Goal: Task Accomplishment & Management: Manage account settings

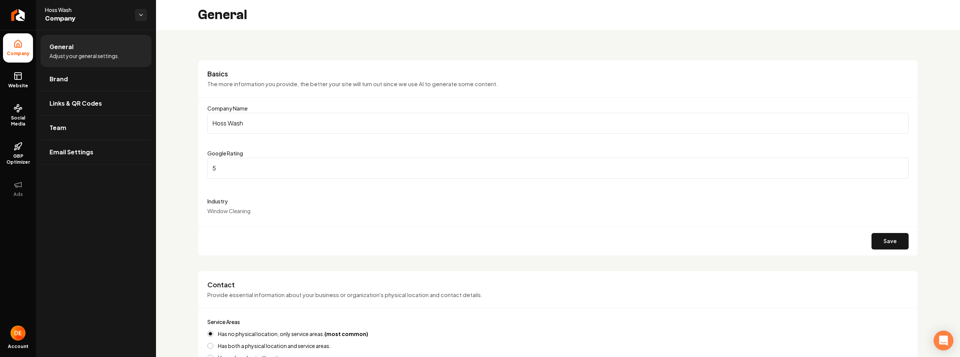
click at [945, 341] on icon "Open Intercom Messenger" at bounding box center [943, 341] width 9 height 10
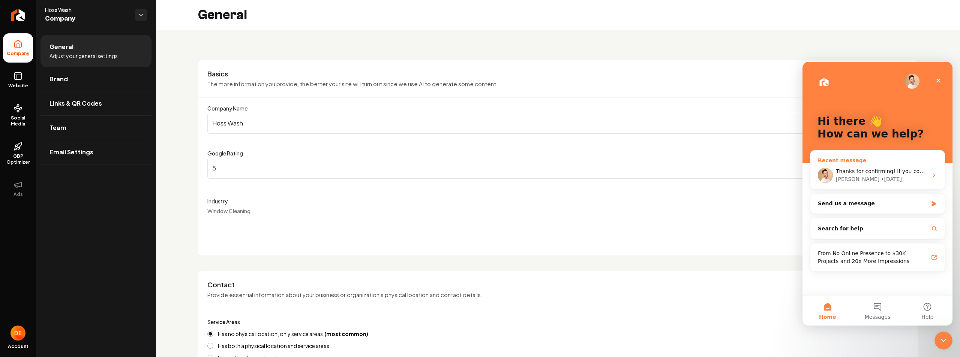
click at [881, 180] on div "• 1d ago" at bounding box center [891, 179] width 21 height 8
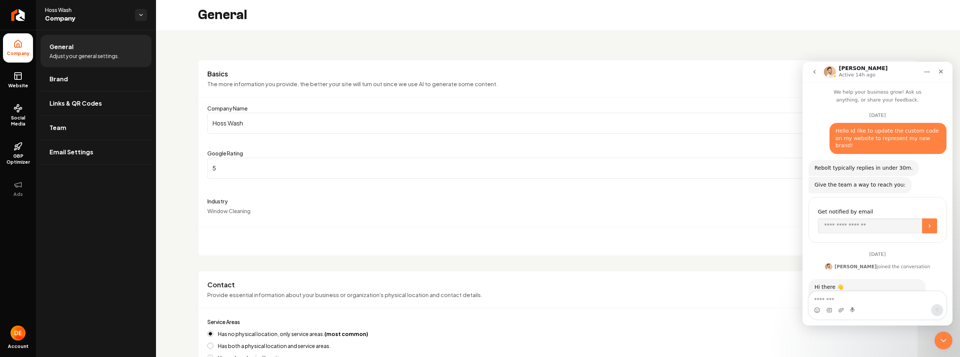
scroll to position [120, 0]
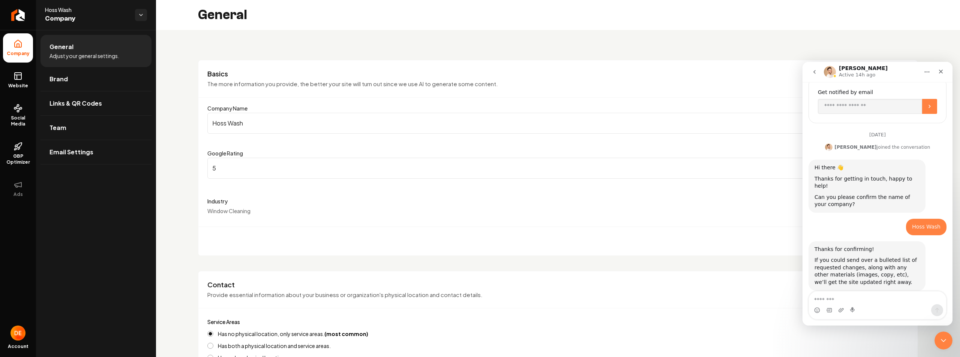
click at [871, 297] on textarea "Message…" at bounding box center [877, 298] width 137 height 13
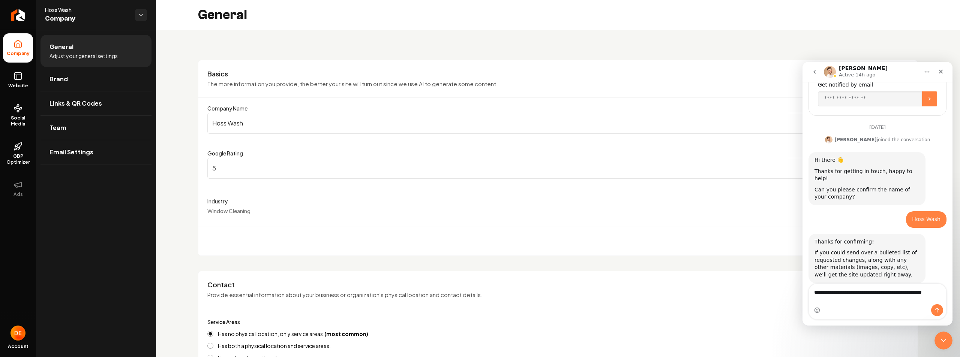
type textarea "**********"
click at [886, 297] on textarea "**********" at bounding box center [877, 294] width 137 height 20
click at [934, 311] on icon "Send a message…" at bounding box center [937, 310] width 6 height 6
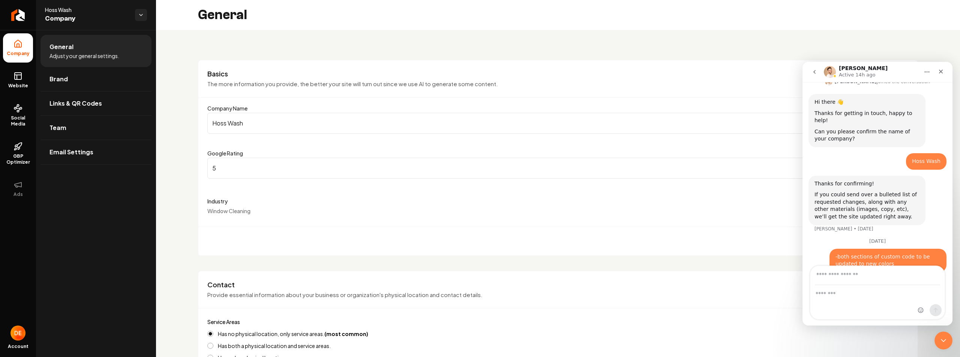
click at [806, 260] on div "September 23 Hello Id like to update the custom code on my website to represent…" at bounding box center [877, 100] width 150 height 363
click at [816, 249] on div "-both sections of custom code to be updated to new colors • Just now" at bounding box center [877, 265] width 138 height 33
click at [909, 289] on textarea "Message…" at bounding box center [877, 292] width 134 height 13
click at [815, 256] on div "-both sections of custom code to be updated to new colors • Just now" at bounding box center [877, 265] width 138 height 33
click at [877, 294] on textarea "Message…" at bounding box center [877, 292] width 134 height 13
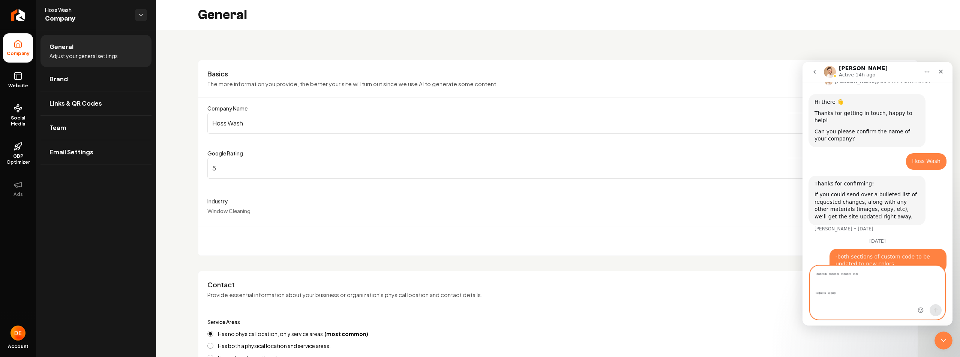
click at [860, 271] on input "Your email" at bounding box center [877, 275] width 125 height 19
type input "**********"
click at [842, 289] on textarea "Message…" at bounding box center [877, 292] width 134 height 13
click at [875, 295] on textarea "Message…" at bounding box center [877, 292] width 134 height 13
click at [731, 234] on div "Save" at bounding box center [557, 241] width 719 height 29
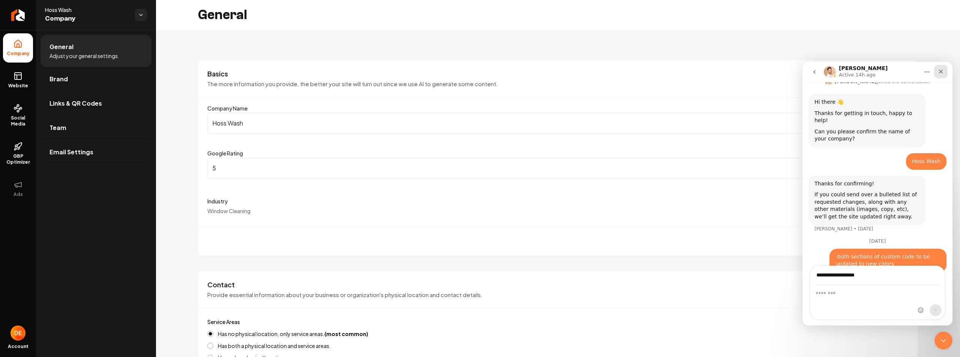
click at [941, 67] on div "Close" at bounding box center [940, 71] width 13 height 13
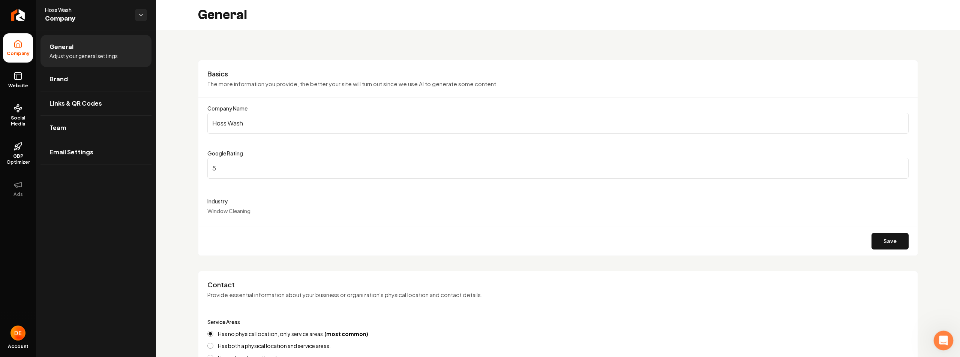
click at [940, 338] on icon "Open Intercom Messenger" at bounding box center [942, 340] width 12 height 12
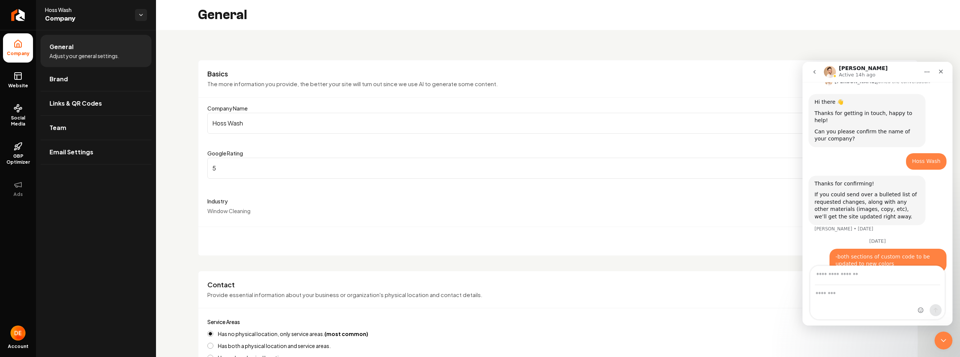
click at [920, 303] on div "Intercom messenger" at bounding box center [930, 292] width 30 height 53
click at [829, 252] on div "-both sections of custom code to be updated to new colors • Just now" at bounding box center [887, 261] width 117 height 24
click at [916, 312] on div "Intercom messenger" at bounding box center [930, 292] width 30 height 53
click at [851, 298] on textarea "Message…" at bounding box center [877, 292] width 134 height 13
click at [808, 237] on div "September 23 Hello Id like to update the custom code on my website to represent…" at bounding box center [877, 100] width 150 height 363
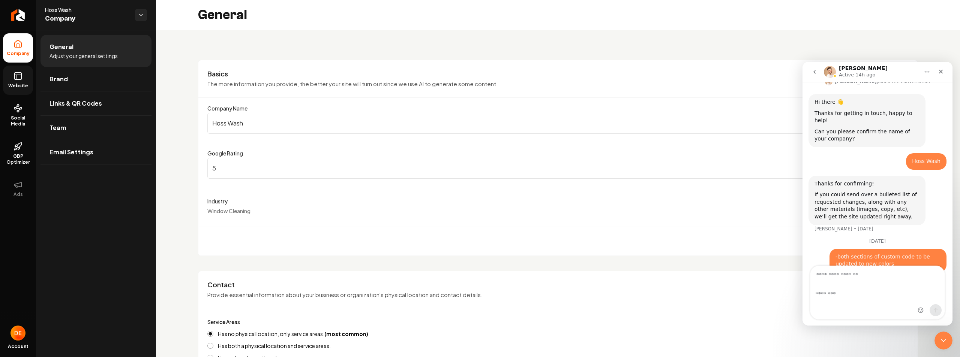
click at [13, 86] on span "Website" at bounding box center [18, 86] width 26 height 6
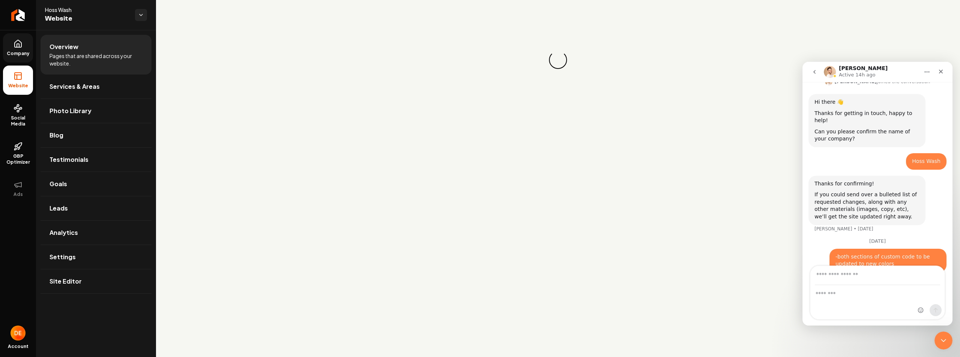
click at [19, 52] on span "Company" at bounding box center [18, 54] width 29 height 6
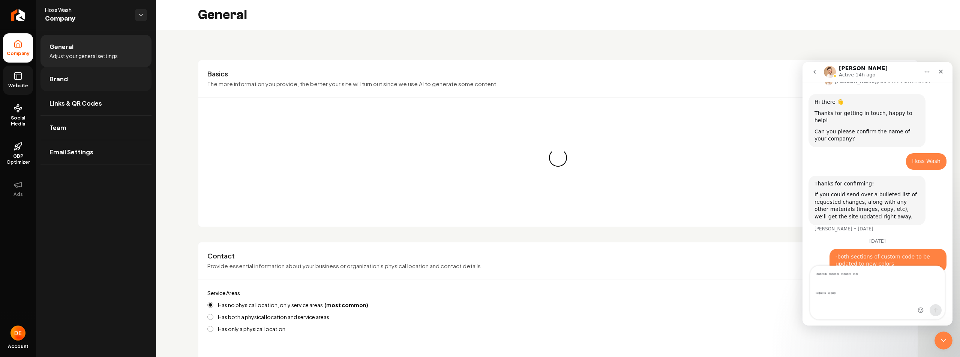
click at [61, 76] on span "Brand" at bounding box center [58, 79] width 18 height 9
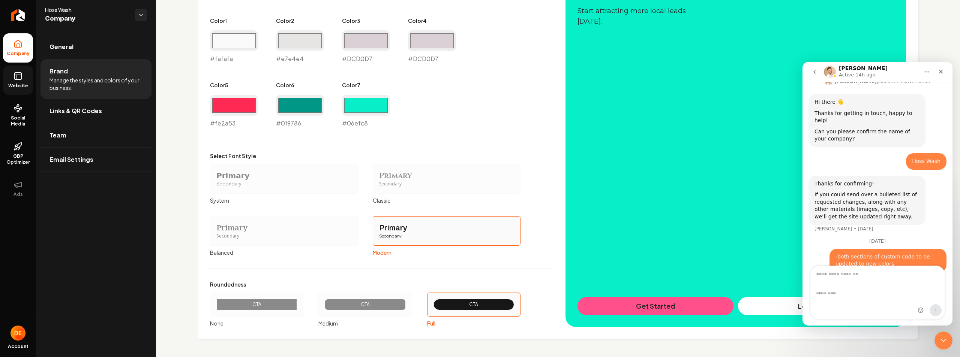
scroll to position [370, 0]
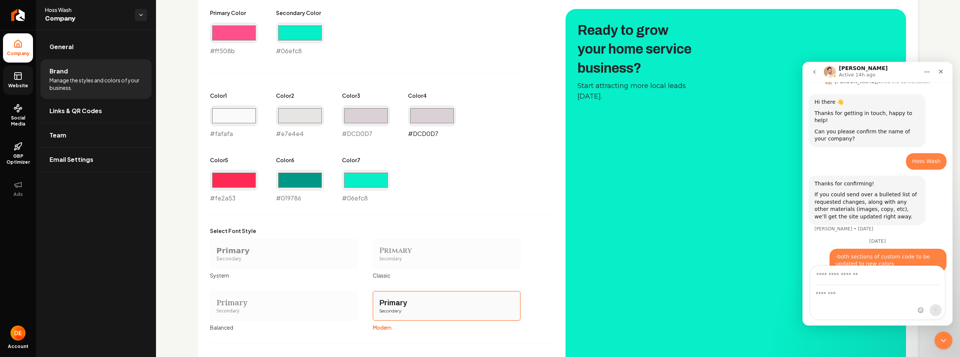
click at [421, 112] on input "#dcd0d7" at bounding box center [432, 115] width 48 height 21
type input "#000000"
click at [367, 117] on input "#dcd0d7" at bounding box center [366, 115] width 48 height 21
type input "#000000"
drag, startPoint x: 483, startPoint y: 193, endPoint x: 477, endPoint y: 192, distance: 6.1
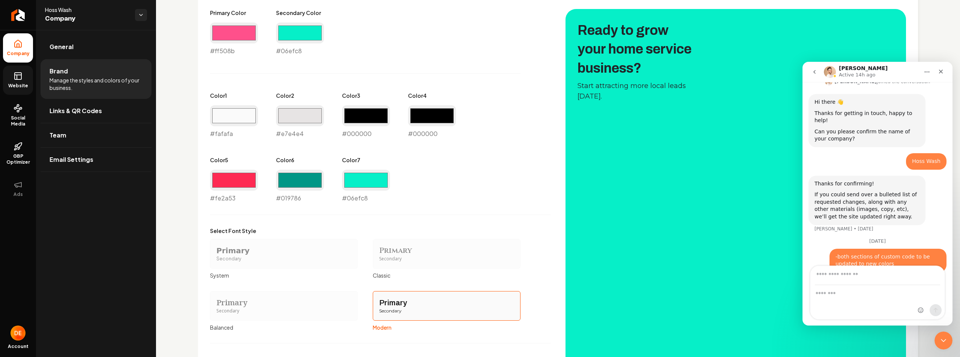
click at [483, 193] on div "Primary Color #ff508b #ff508b Secondary Color #06efc8 #06efc8 Color 1 #fafafa #…" at bounding box center [380, 106] width 340 height 194
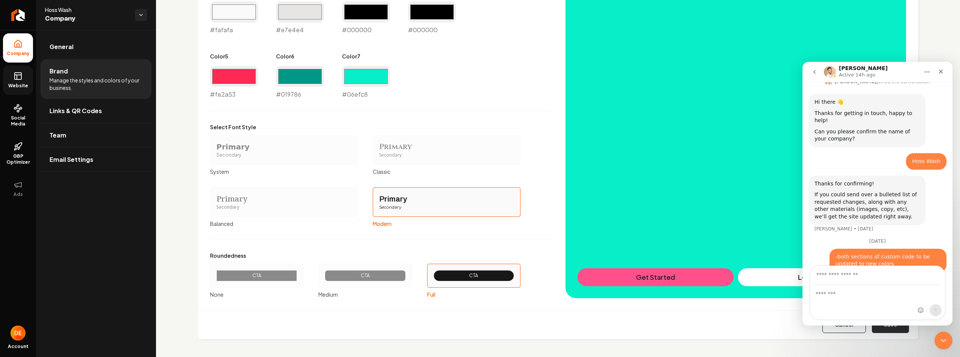
click at [888, 328] on button "Save" at bounding box center [890, 325] width 37 height 16
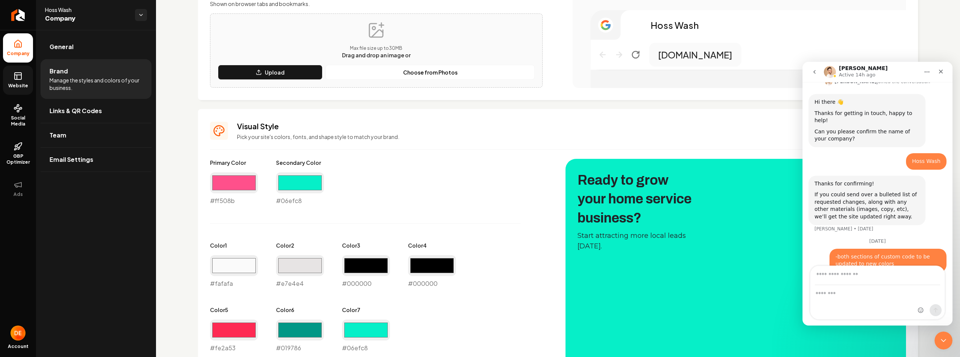
scroll to position [258, 0]
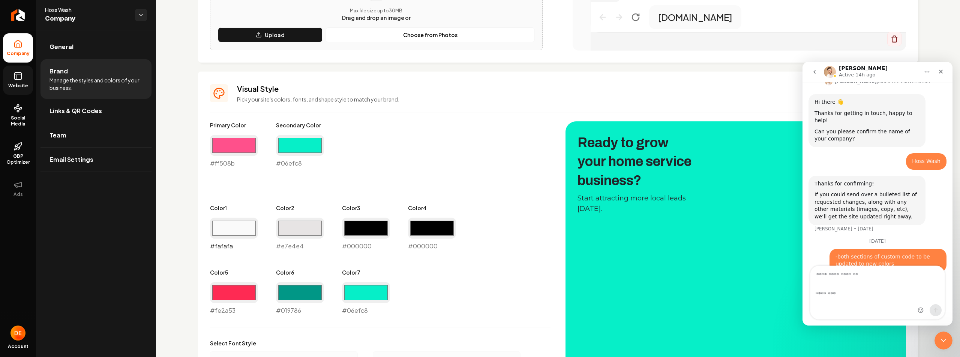
click at [225, 226] on input "#fafafa" at bounding box center [234, 228] width 48 height 21
type input "#000000"
click at [294, 214] on div "Color 2 #e7e4e4 #e7e4e4" at bounding box center [300, 227] width 48 height 46
click at [291, 227] on input "#e7e4e4" at bounding box center [300, 228] width 48 height 21
type input "#000000"
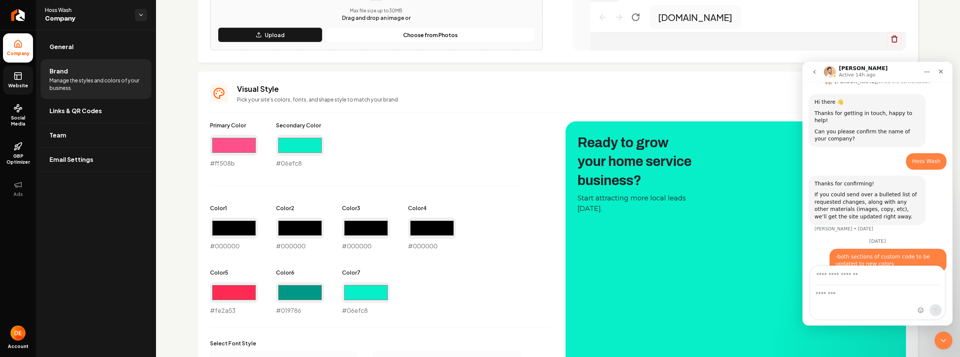
click at [456, 291] on div "Primary Color #ff508b #ff508b Secondary Color #06efc8 #06efc8 Color 1 #000000 #…" at bounding box center [380, 218] width 340 height 194
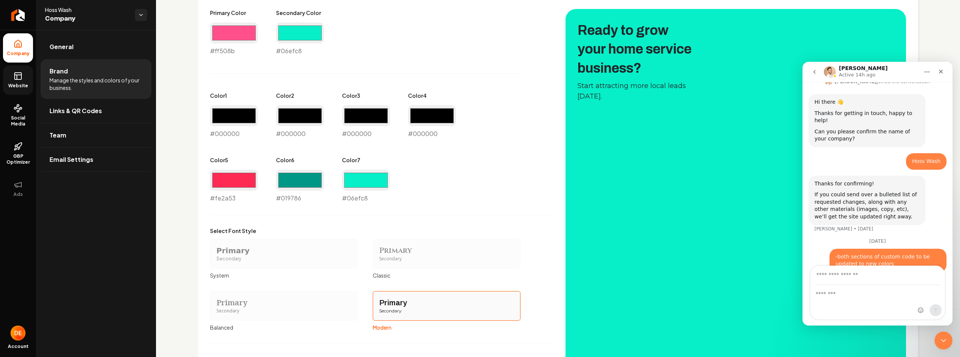
scroll to position [474, 0]
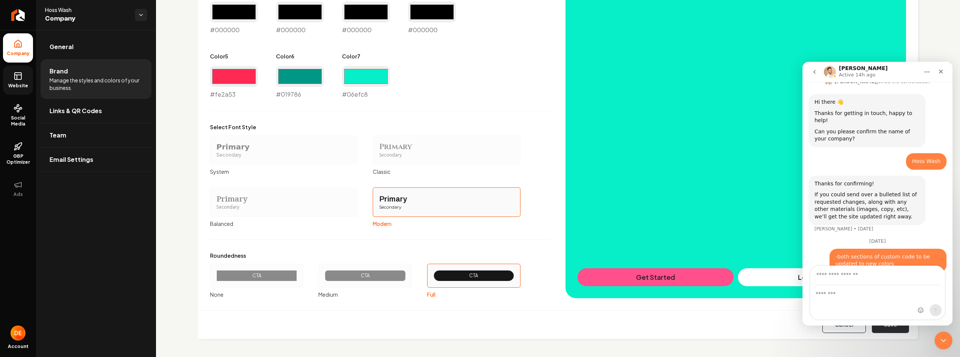
click at [896, 328] on button "Save" at bounding box center [890, 325] width 37 height 16
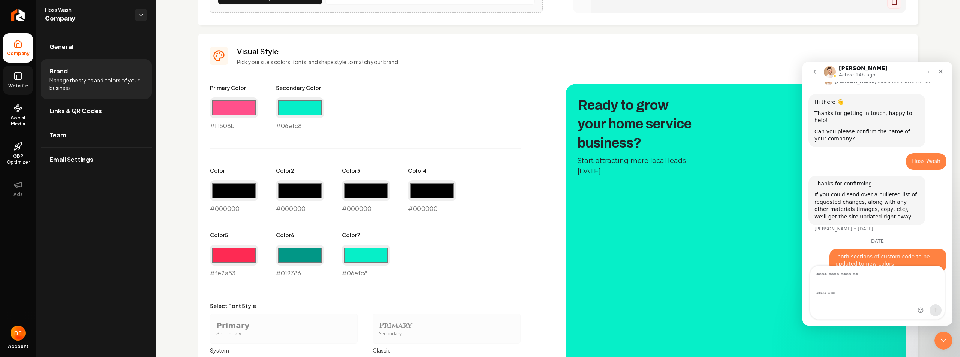
scroll to position [445, 0]
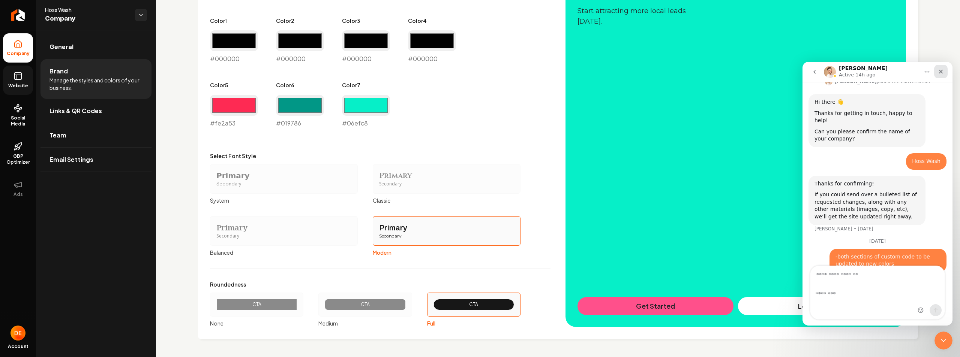
click at [942, 73] on icon "Close" at bounding box center [941, 72] width 4 height 4
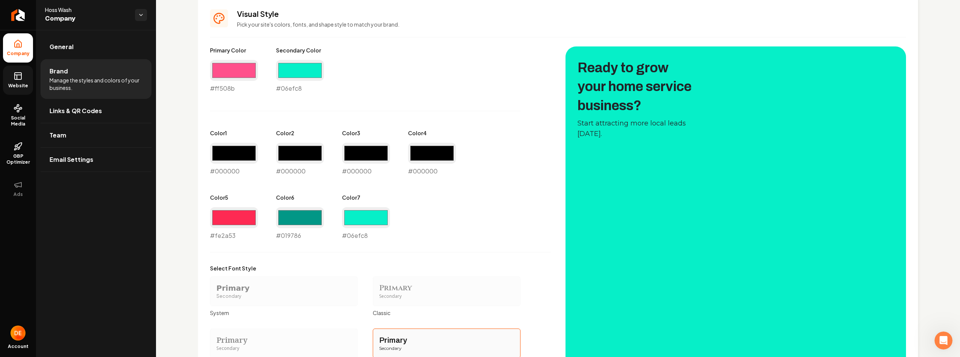
scroll to position [295, 0]
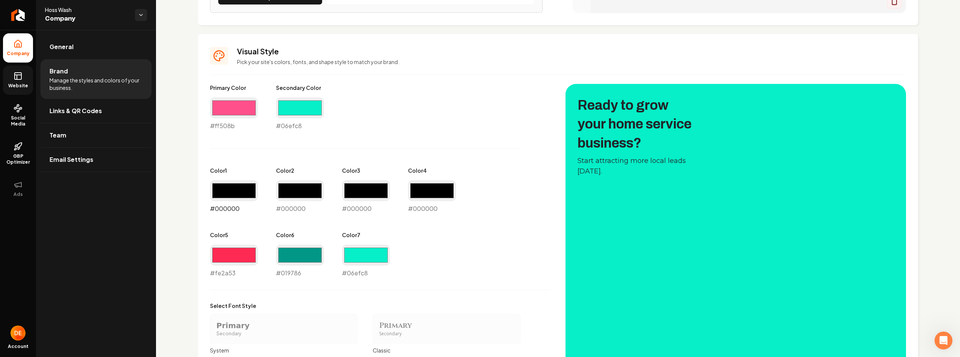
click at [240, 200] on input "#000000" at bounding box center [234, 190] width 48 height 21
type input "#ffffff"
click at [301, 190] on input "#000000" at bounding box center [300, 190] width 48 height 21
drag, startPoint x: 268, startPoint y: 212, endPoint x: 271, endPoint y: 203, distance: 9.6
click at [271, 203] on div "Primary Color #ff508b #ff508b Secondary Color #06efc8 #06efc8 Color 1 #ffffff #…" at bounding box center [380, 181] width 340 height 194
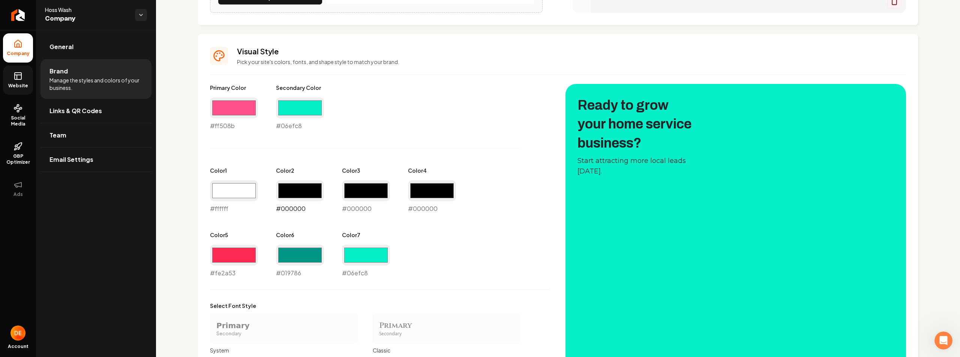
click at [291, 194] on input "#000000" at bounding box center [300, 190] width 48 height 21
drag, startPoint x: 280, startPoint y: 201, endPoint x: 290, endPoint y: 194, distance: 12.2
click at [279, 202] on div "#fff5f5 #fff5f5" at bounding box center [300, 196] width 48 height 33
click at [293, 192] on input "#fff5f5" at bounding box center [300, 190] width 48 height 21
type input "#f5f5f5"
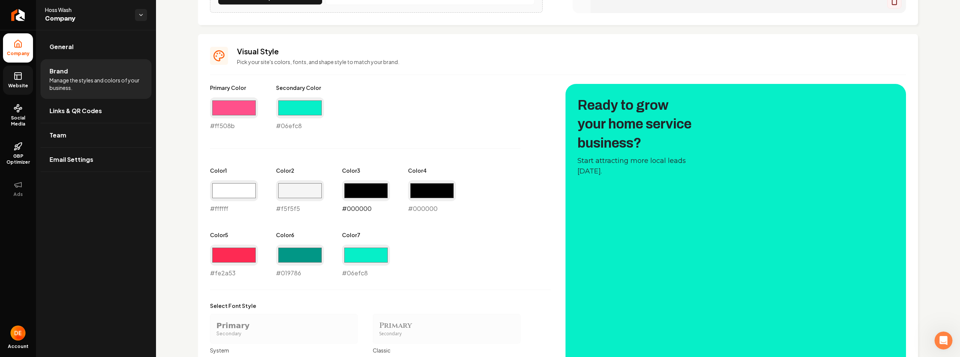
click at [350, 185] on input "#000000" at bounding box center [366, 190] width 48 height 21
type input "#e6e6e6"
drag, startPoint x: 417, startPoint y: 188, endPoint x: 410, endPoint y: 193, distance: 8.8
click at [417, 188] on input "#000000" at bounding box center [432, 190] width 48 height 21
click at [406, 210] on div "Primary Color #ff508b #ff508b Secondary Color #06efc8 #06efc8 Color 1 #ffffff #…" at bounding box center [380, 181] width 340 height 194
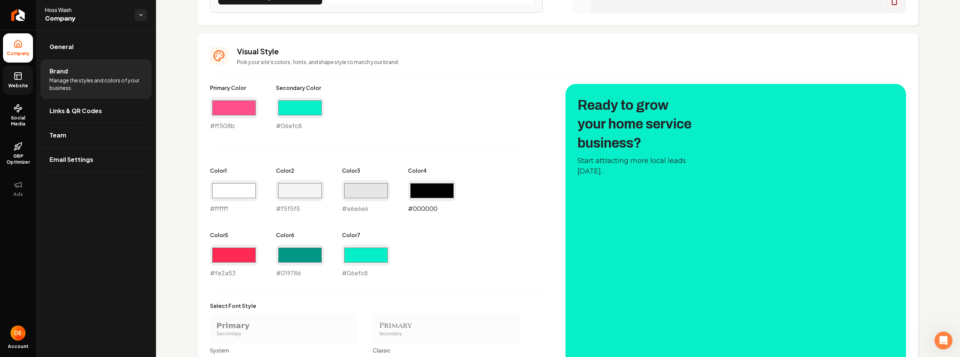
click at [419, 189] on input "#000000" at bounding box center [432, 190] width 48 height 21
type input "#dbdbdb"
click at [490, 180] on div "Primary Color #ff508b #ff508b Secondary Color #06efc8 #06efc8 Color 1 #ffffff #…" at bounding box center [380, 181] width 340 height 194
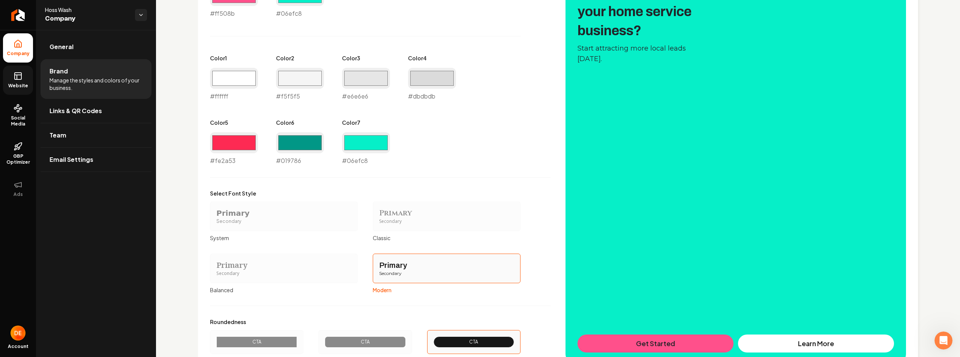
scroll to position [474, 0]
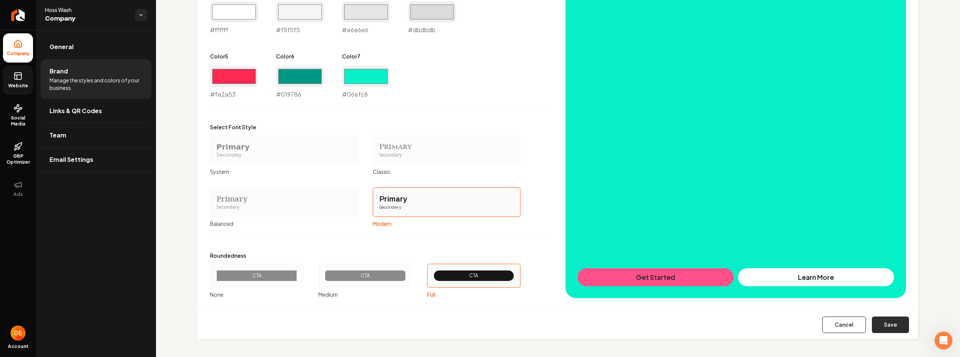
click at [878, 321] on button "Save" at bounding box center [890, 325] width 37 height 16
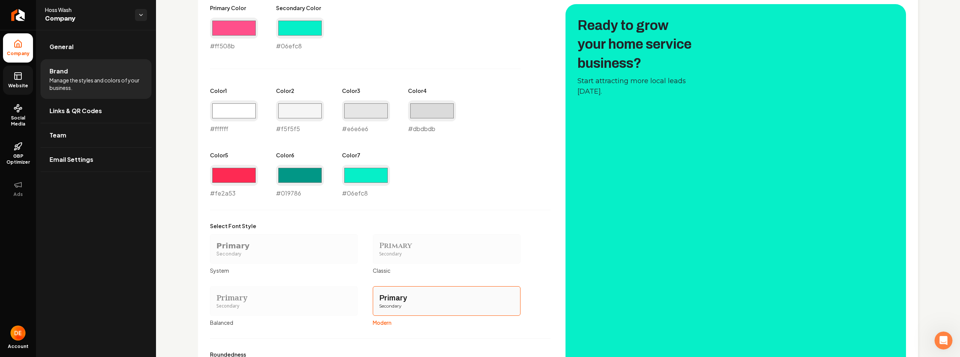
scroll to position [445, 0]
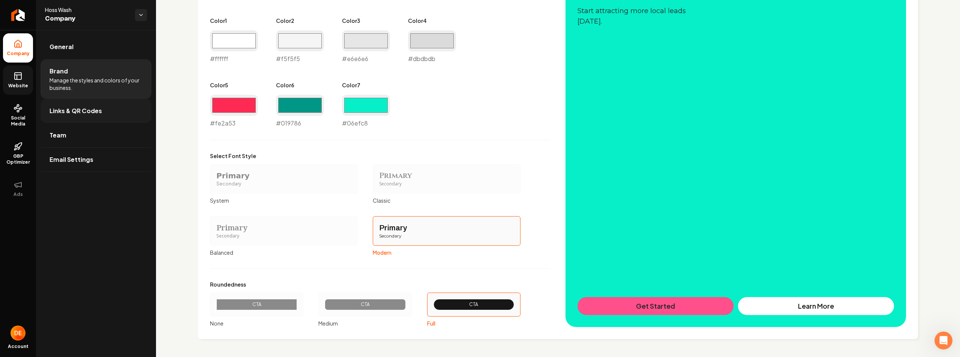
click at [106, 108] on link "Links & QR Codes" at bounding box center [95, 111] width 111 height 24
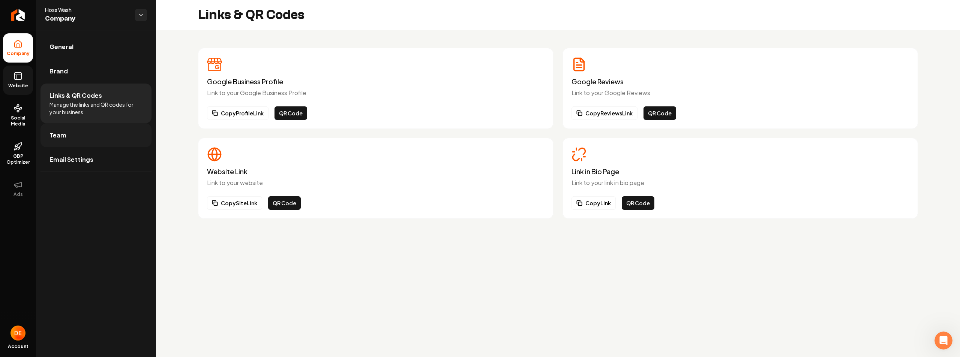
click at [73, 130] on link "Team" at bounding box center [95, 135] width 111 height 24
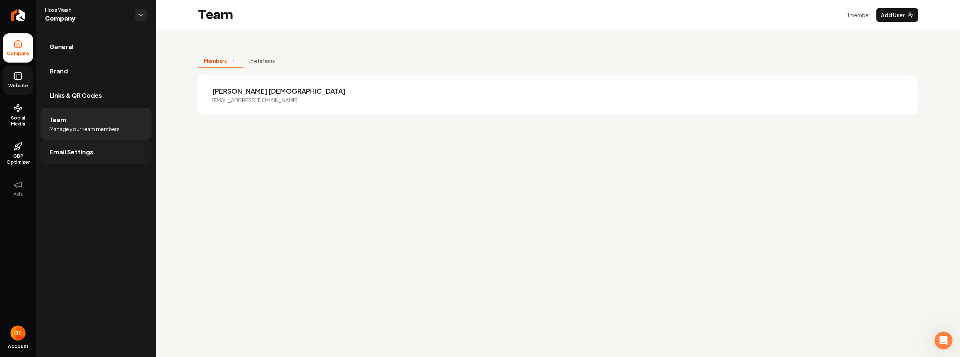
click at [102, 153] on link "Email Settings" at bounding box center [95, 152] width 111 height 24
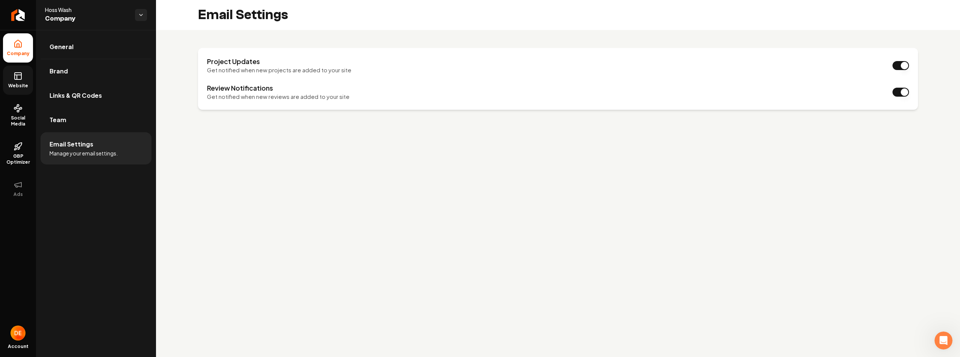
click at [16, 84] on span "Website" at bounding box center [18, 86] width 26 height 6
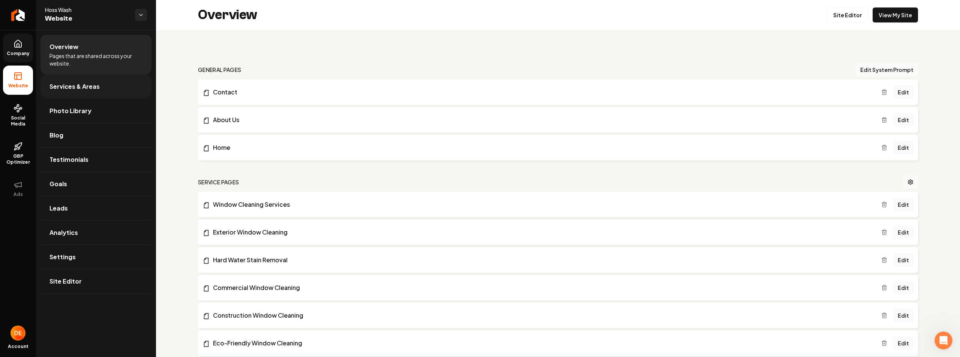
click at [87, 90] on span "Services & Areas" at bounding box center [74, 86] width 50 height 9
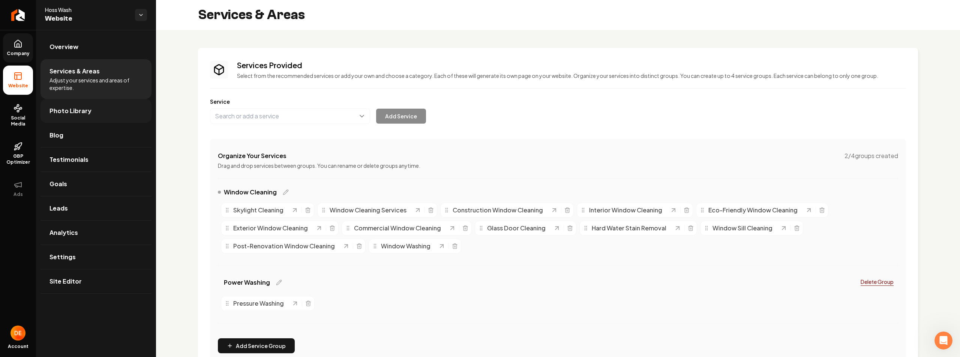
click at [95, 117] on link "Photo Library" at bounding box center [95, 111] width 111 height 24
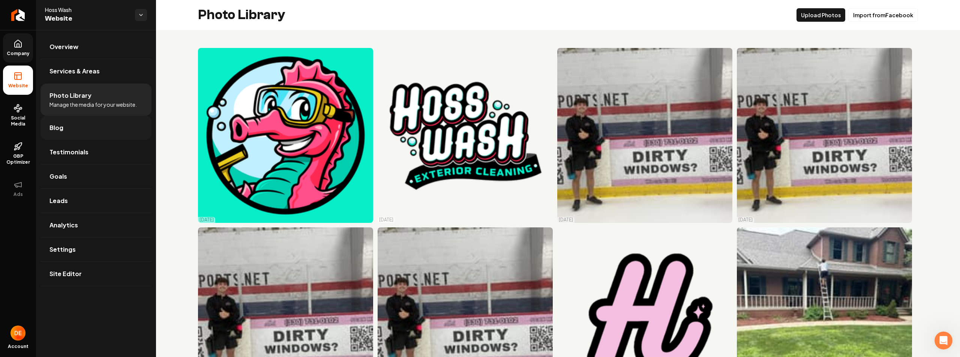
click at [102, 130] on link "Blog" at bounding box center [95, 128] width 111 height 24
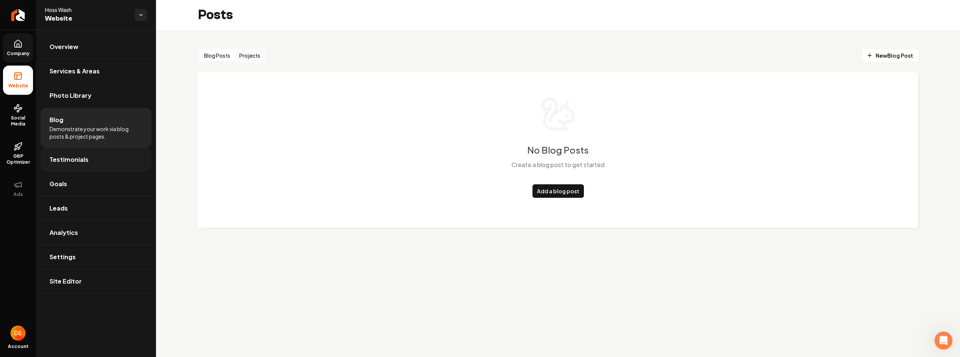
click at [111, 160] on link "Testimonials" at bounding box center [95, 160] width 111 height 24
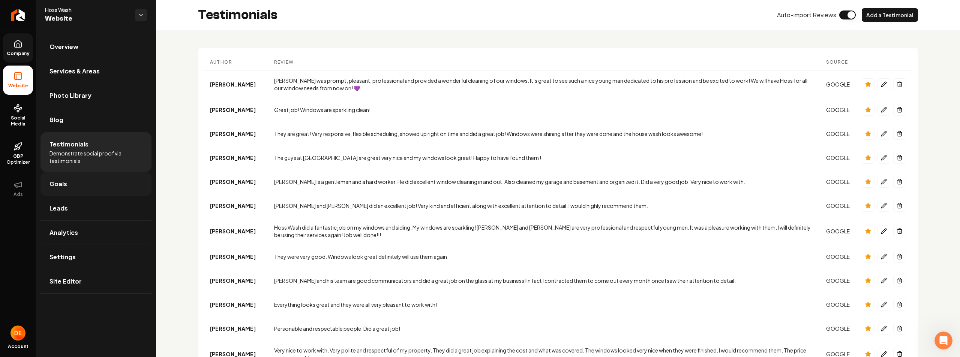
click at [120, 183] on link "Goals" at bounding box center [95, 184] width 111 height 24
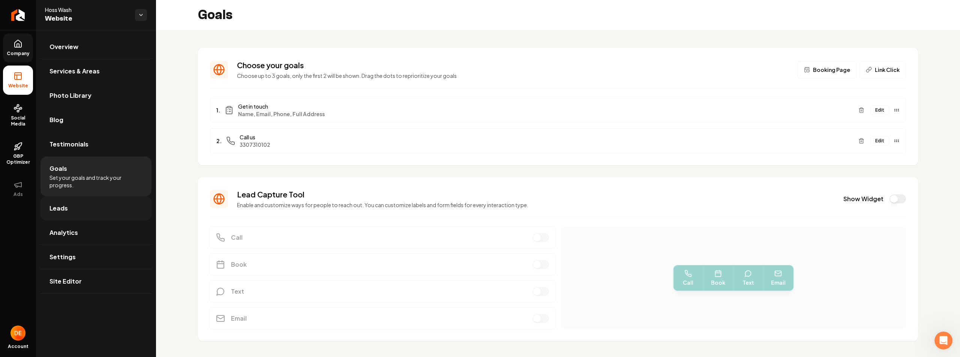
click at [113, 204] on link "Leads" at bounding box center [95, 208] width 111 height 24
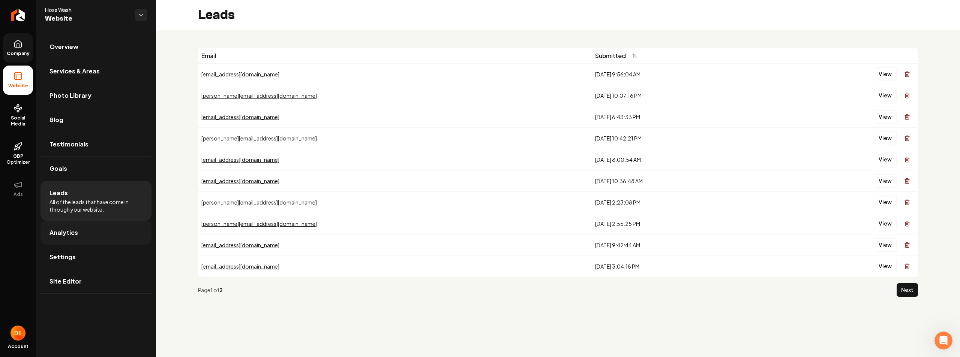
click at [107, 231] on link "Analytics" at bounding box center [95, 233] width 111 height 24
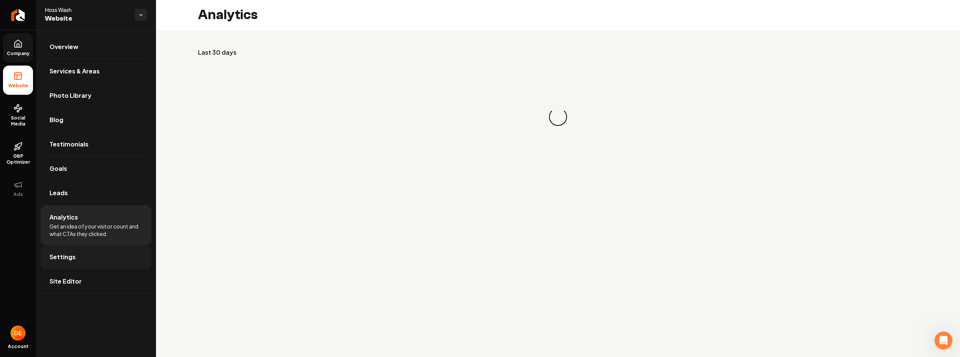
click at [105, 251] on link "Settings" at bounding box center [95, 257] width 111 height 24
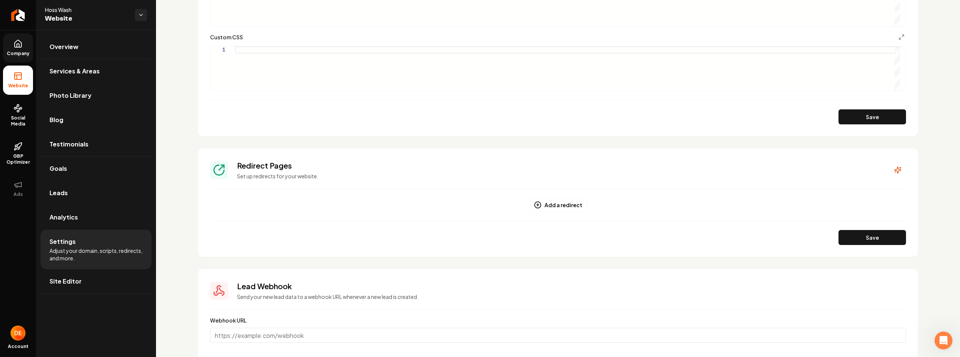
scroll to position [736, 0]
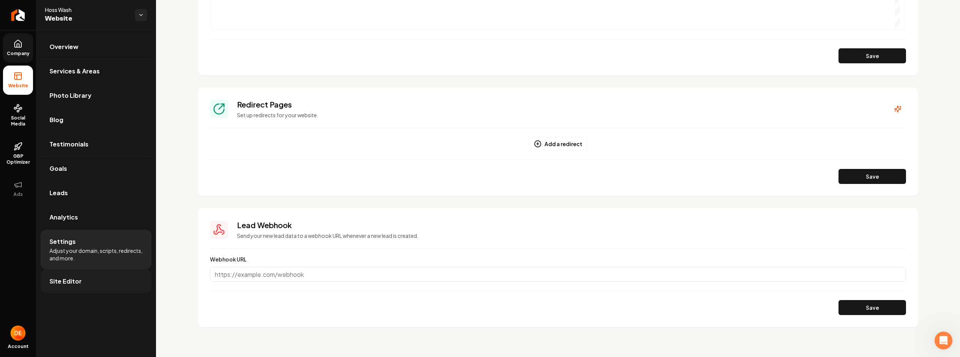
click at [125, 276] on link "Site Editor" at bounding box center [95, 282] width 111 height 24
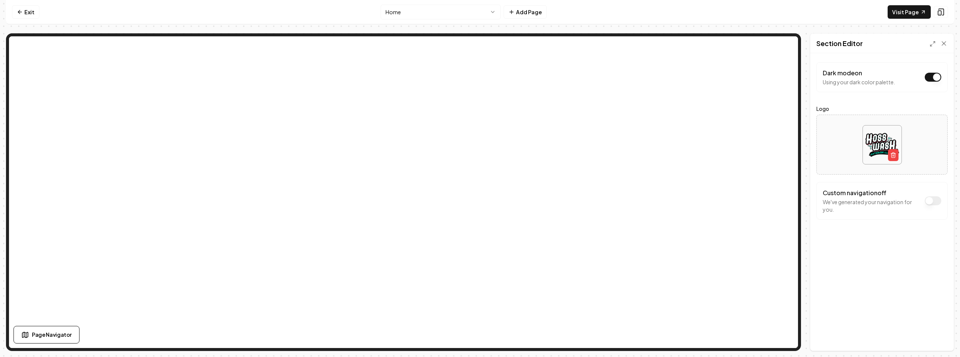
click at [931, 201] on button "Dark mode on" at bounding box center [933, 200] width 16 height 9
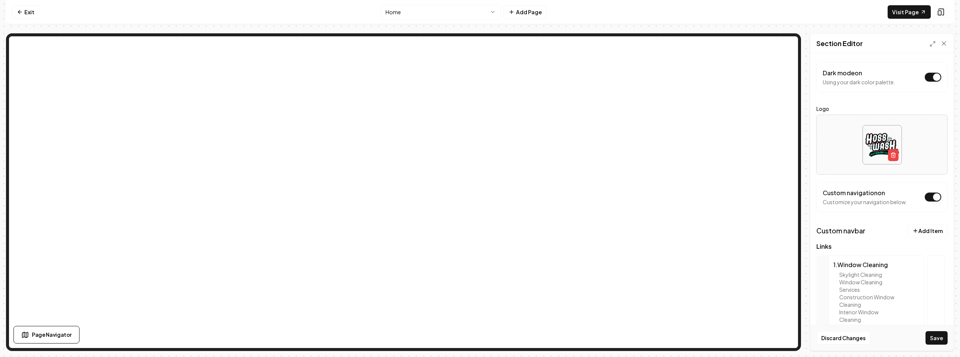
click at [928, 196] on button "Dark mode on" at bounding box center [933, 197] width 16 height 9
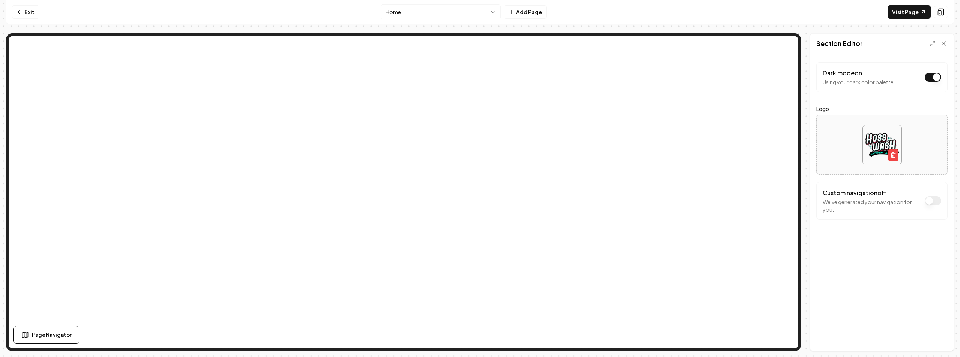
click at [928, 196] on div "Custom navigation off We've generated your navigation for you." at bounding box center [882, 201] width 118 height 25
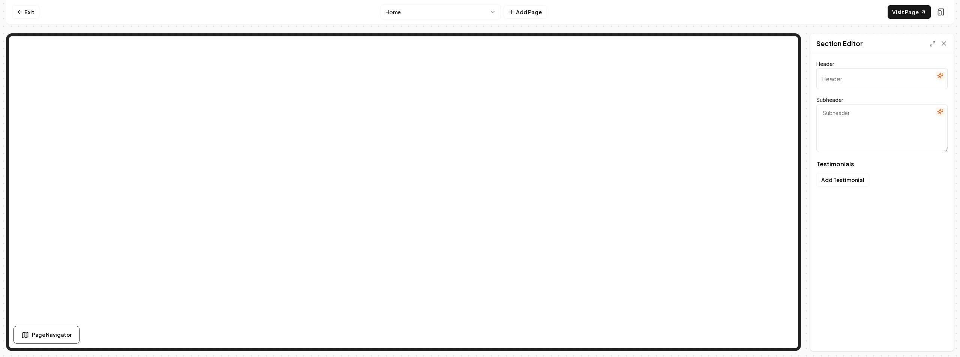
type input "Grateful for our clients"
type textarea "Here's what they've shared with us"
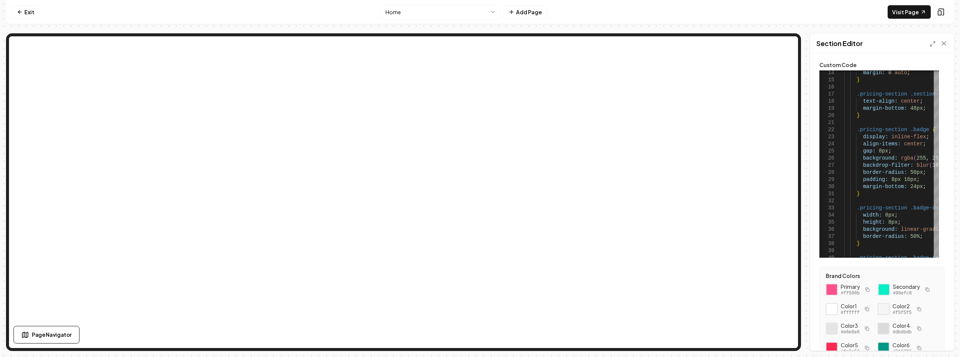
scroll to position [57, 0]
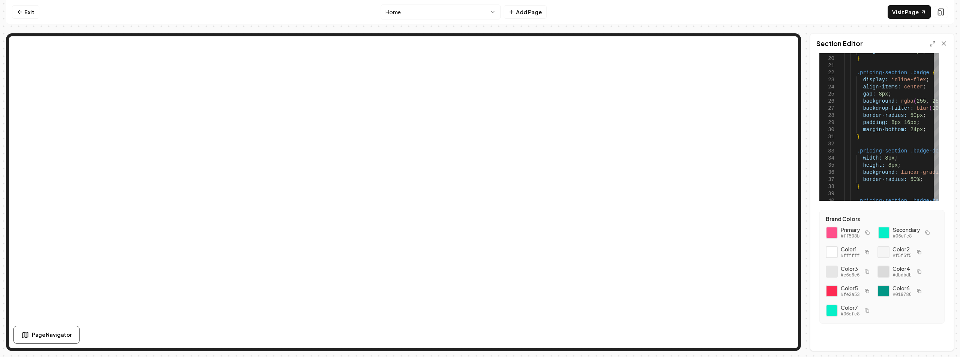
click at [868, 234] on icon "button" at bounding box center [867, 233] width 4 height 4
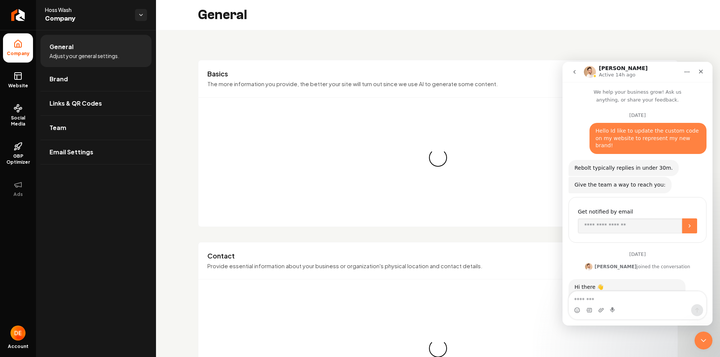
scroll to position [120, 0]
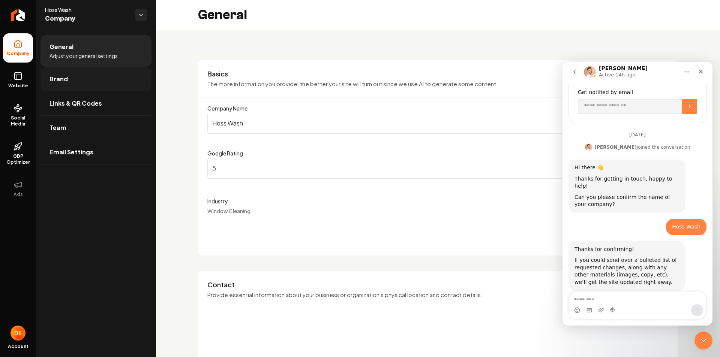
click at [102, 82] on link "Brand" at bounding box center [95, 79] width 111 height 24
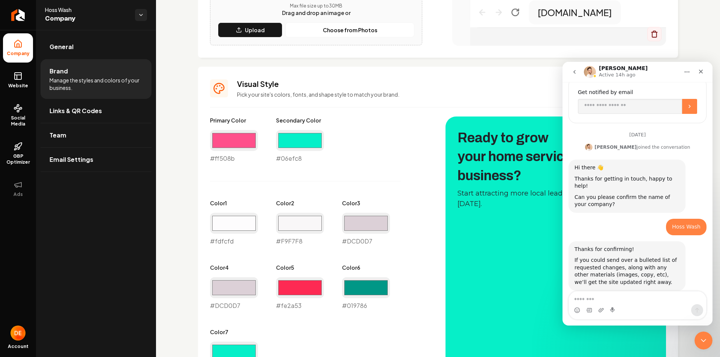
scroll to position [353, 0]
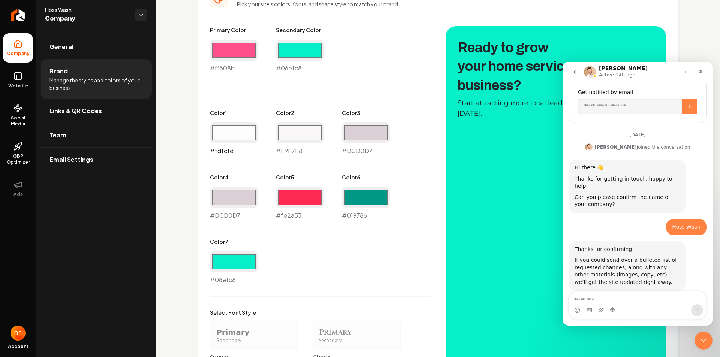
click at [236, 133] on input "#fdfcfd" at bounding box center [234, 133] width 48 height 21
type input "#000000"
click at [327, 264] on div "Primary Color #ff508b #ff508b Secondary Color #06efc8 #06efc8 Color 1 #000000 #…" at bounding box center [320, 155] width 220 height 258
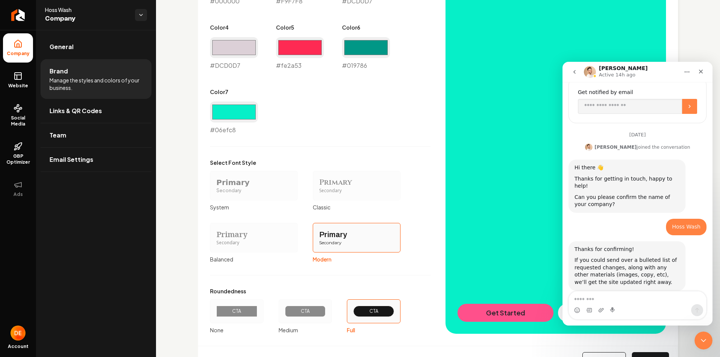
scroll to position [538, 0]
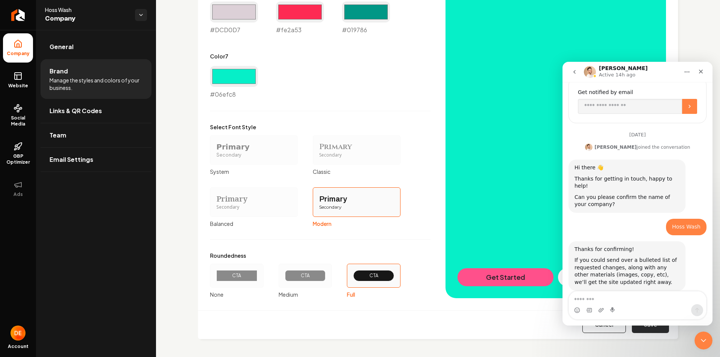
click at [649, 330] on button "Save" at bounding box center [650, 325] width 37 height 16
type input "#f9f7f8"
type input "#dcd0d7"
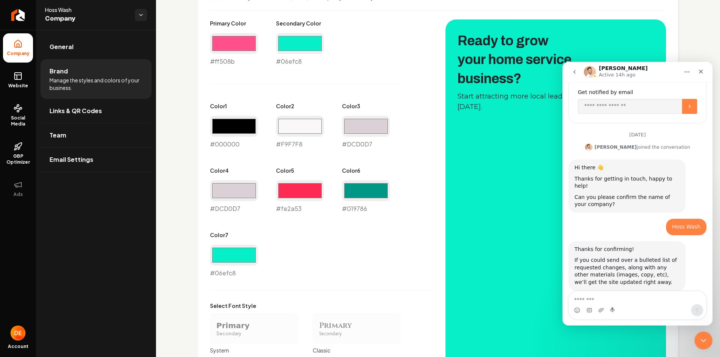
scroll to position [322, 0]
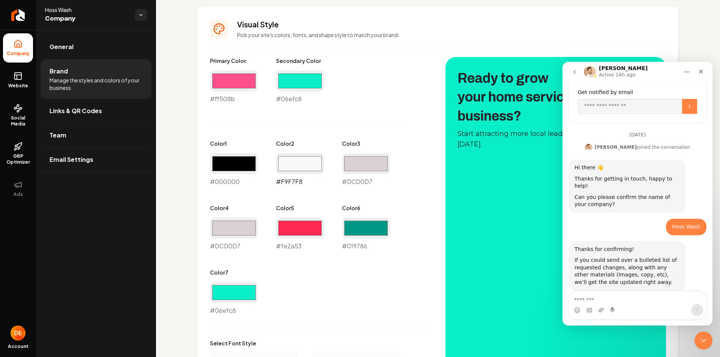
click at [303, 165] on input "#f9f7f8" at bounding box center [300, 163] width 48 height 21
type input "#000000"
click at [391, 263] on div "Primary Color #ff508b #ff508b Secondary Color #06efc8 #06efc8 Color 1 #000000 #…" at bounding box center [320, 186] width 220 height 258
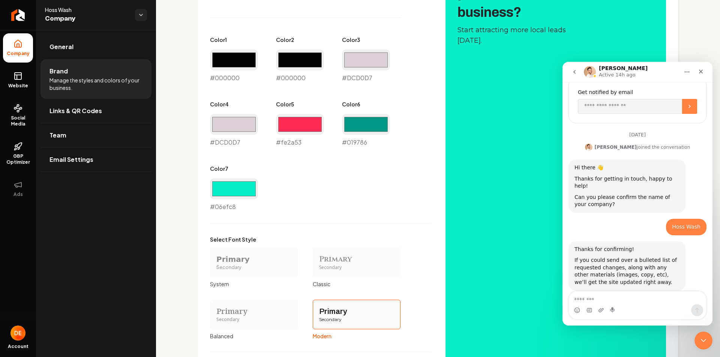
scroll to position [351, 0]
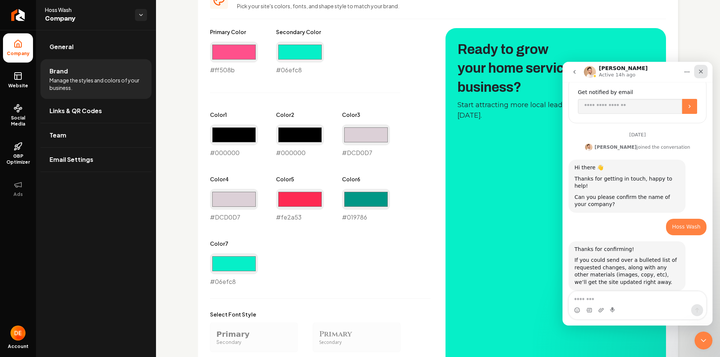
click at [699, 74] on icon "Close" at bounding box center [701, 72] width 6 height 6
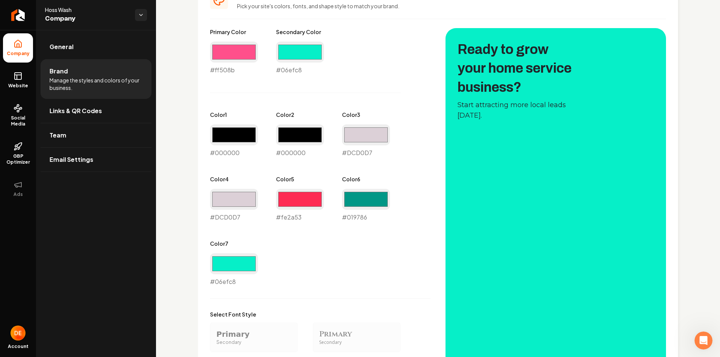
scroll to position [538, 0]
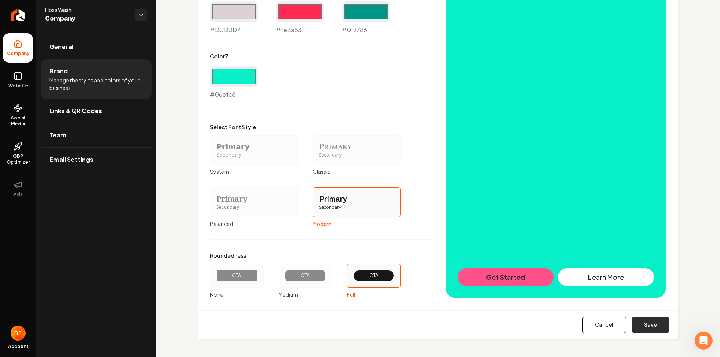
click at [644, 331] on button "Save" at bounding box center [650, 325] width 37 height 16
type input "#dcd0d7"
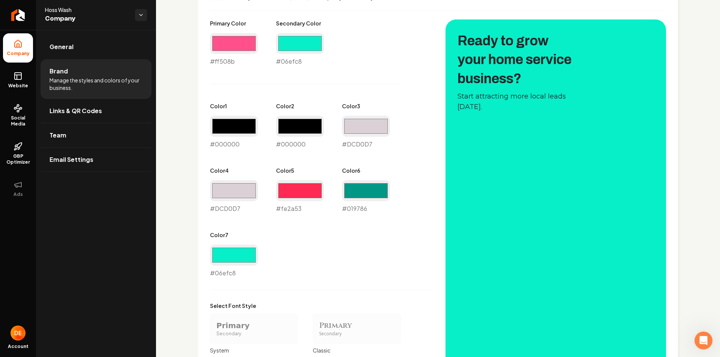
scroll to position [322, 0]
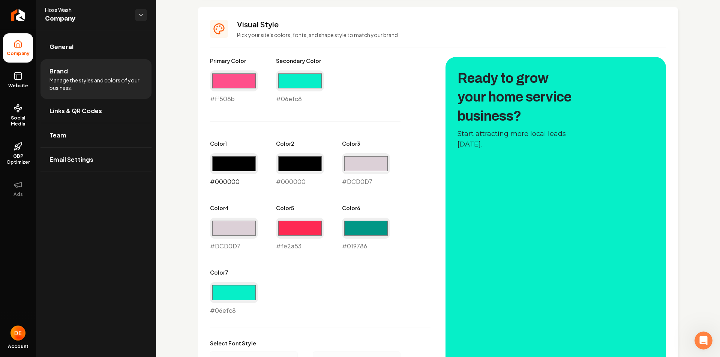
click at [226, 169] on input "#000000" at bounding box center [234, 163] width 48 height 21
type input "#fafafa"
click at [301, 152] on div "Color 2 #000000 #000000" at bounding box center [300, 163] width 48 height 46
click at [301, 161] on input "#000000" at bounding box center [300, 163] width 48 height 21
type input "#e7e4e4"
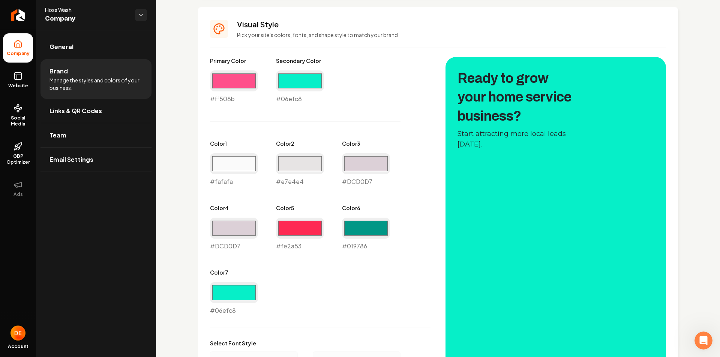
click at [369, 317] on div "Primary Color #ff508b #ff508b Secondary Color #06efc8 #06efc8 Color 1 #fafafa #…" at bounding box center [320, 286] width 220 height 458
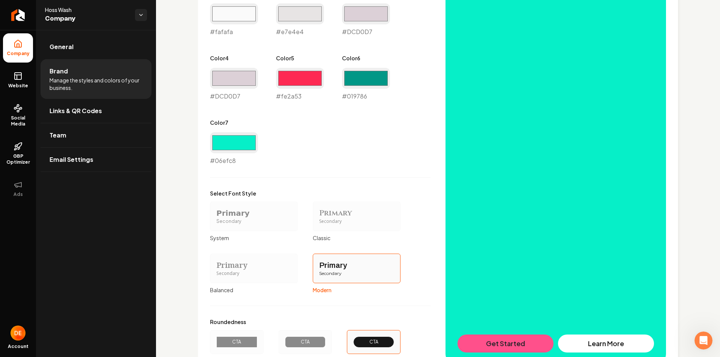
scroll to position [538, 0]
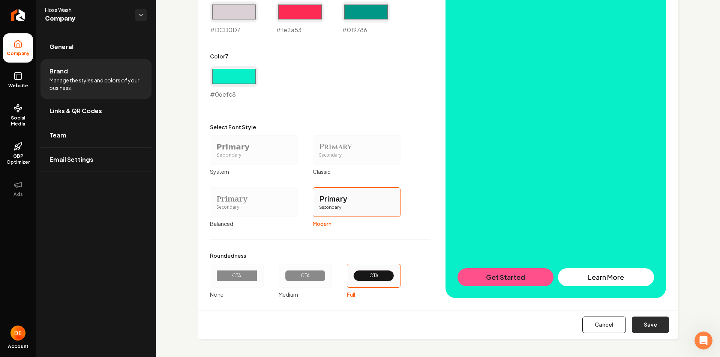
click at [632, 323] on button "Save" at bounding box center [650, 325] width 37 height 16
type input "#dcd0d7"
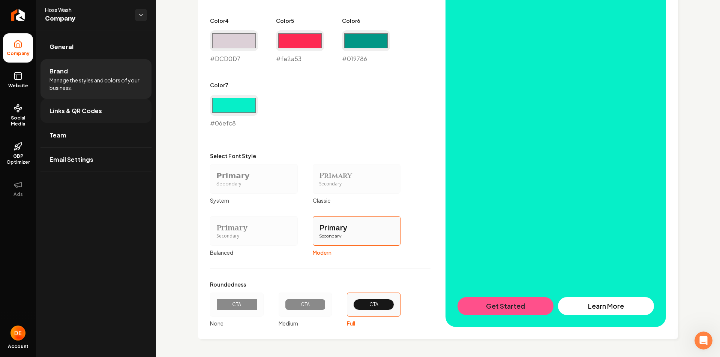
scroll to position [360, 0]
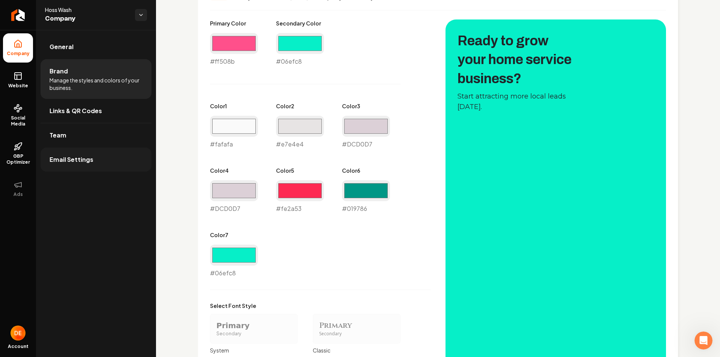
click at [72, 156] on span "Email Settings" at bounding box center [71, 159] width 44 height 9
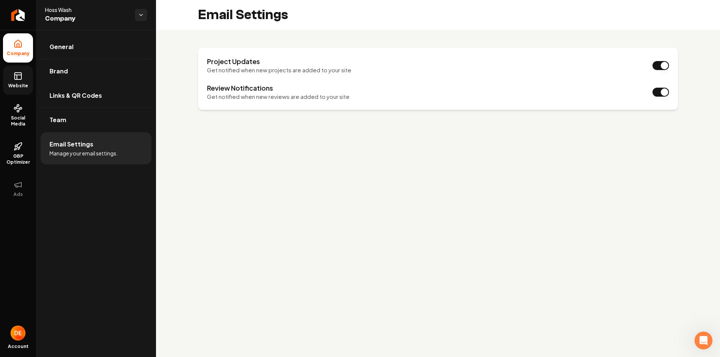
click at [11, 84] on span "Website" at bounding box center [18, 86] width 26 height 6
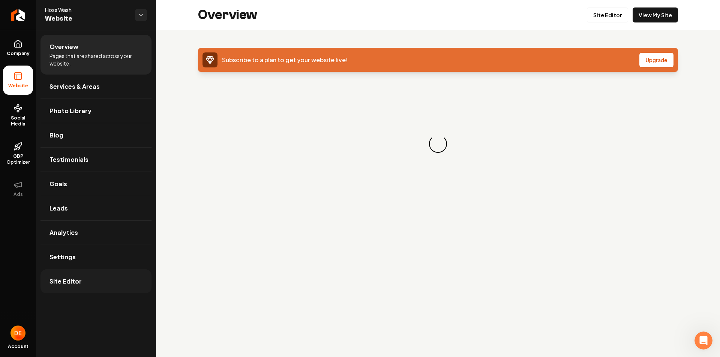
click at [100, 281] on link "Site Editor" at bounding box center [95, 282] width 111 height 24
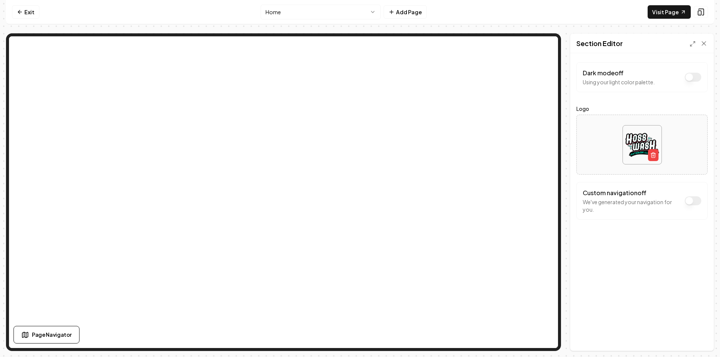
click at [691, 78] on button "Dark mode off" at bounding box center [693, 77] width 16 height 9
click at [691, 81] on button "Dark mode off" at bounding box center [693, 77] width 16 height 9
click at [691, 76] on button "Dark mode on" at bounding box center [693, 77] width 16 height 9
click at [691, 76] on button "Dark mode off" at bounding box center [693, 77] width 16 height 9
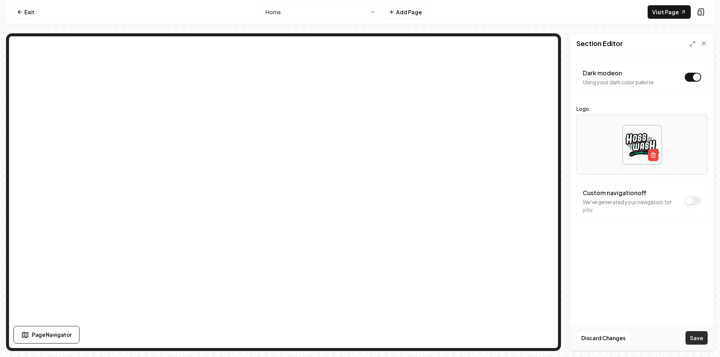
click at [695, 339] on button "Save" at bounding box center [696, 337] width 22 height 13
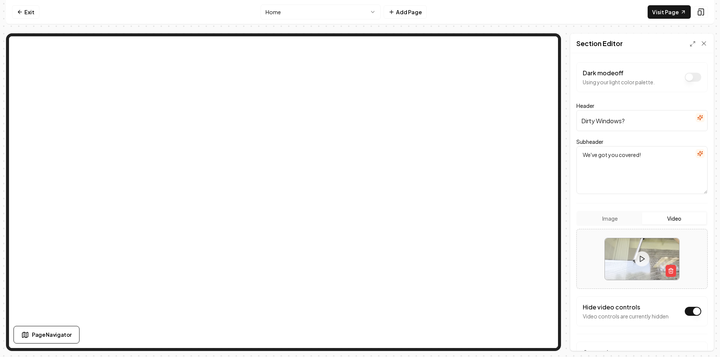
click at [688, 78] on button "Dark mode off" at bounding box center [693, 77] width 16 height 9
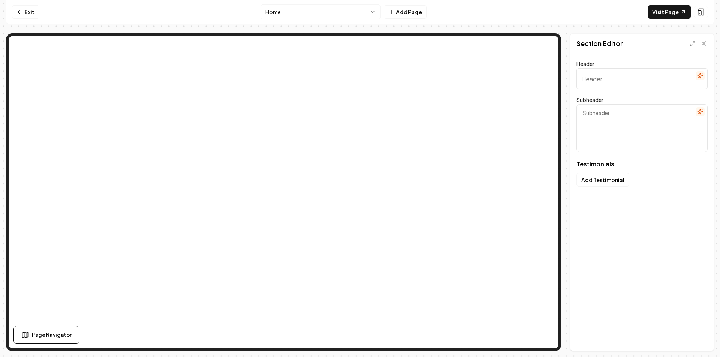
type input "Grateful for our clients"
type textarea "Here's what they've shared with us"
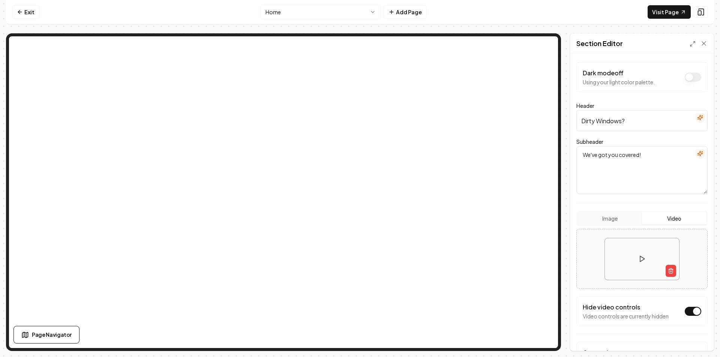
click at [691, 78] on button "Dark mode off" at bounding box center [693, 77] width 16 height 9
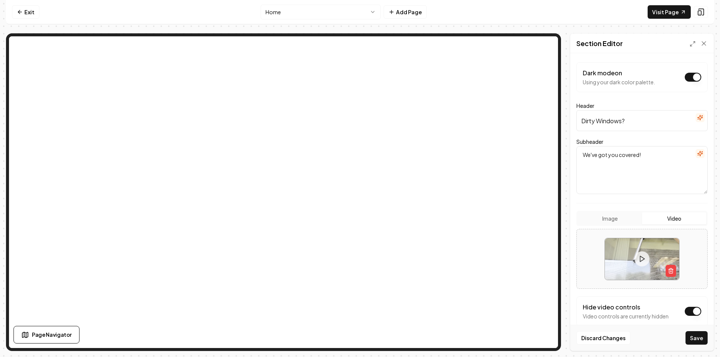
click at [691, 78] on button "Dark mode on" at bounding box center [693, 77] width 16 height 9
drag, startPoint x: 647, startPoint y: 82, endPoint x: 582, endPoint y: 81, distance: 65.2
click at [582, 81] on div "Dark mode off Using your light color palette." at bounding box center [641, 77] width 131 height 30
click at [665, 82] on div "Dark mode off Using your light color palette." at bounding box center [642, 77] width 118 height 17
click at [691, 77] on button "Dark mode off" at bounding box center [693, 77] width 16 height 9
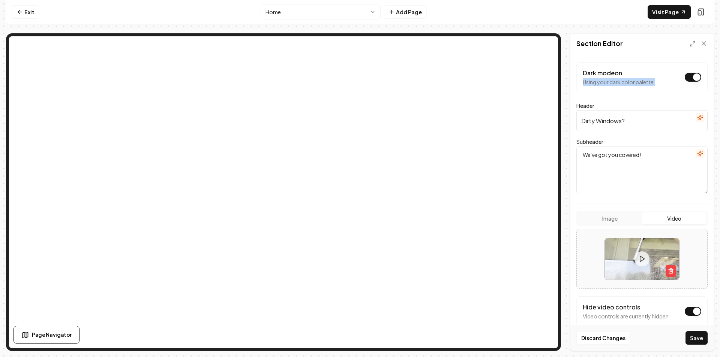
drag, startPoint x: 654, startPoint y: 83, endPoint x: 586, endPoint y: 86, distance: 68.7
click at [584, 86] on div "Dark mode on Using your dark color palette." at bounding box center [641, 77] width 131 height 30
click at [645, 88] on div "Dark mode on Using your dark color palette." at bounding box center [641, 77] width 131 height 30
click at [33, 13] on link "Exit" at bounding box center [25, 11] width 27 height 13
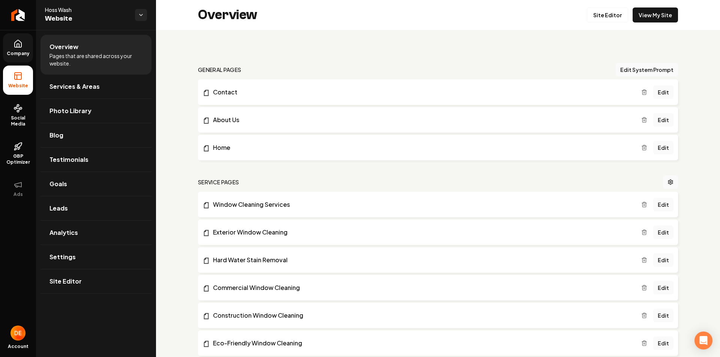
click at [23, 47] on link "Company" at bounding box center [18, 47] width 30 height 29
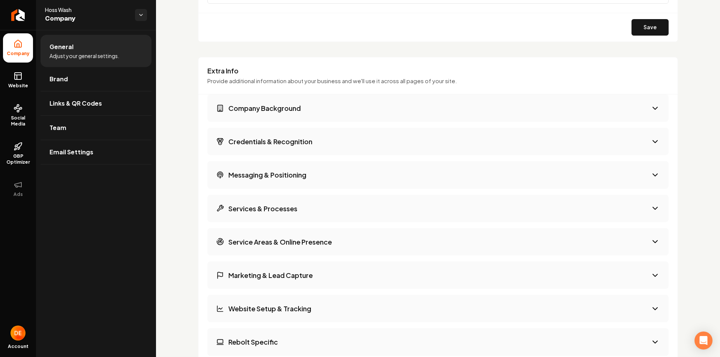
scroll to position [1147, 0]
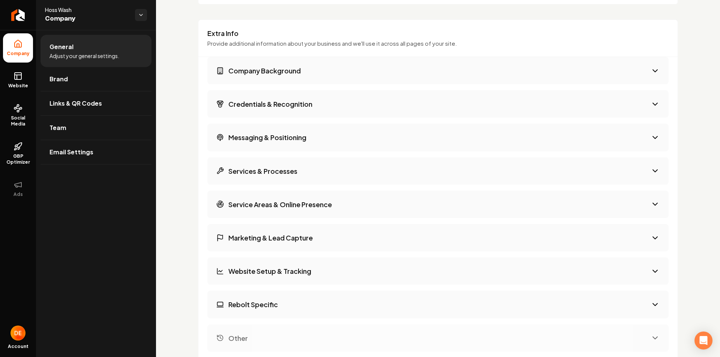
click at [273, 78] on button "Company Background" at bounding box center [437, 70] width 461 height 27
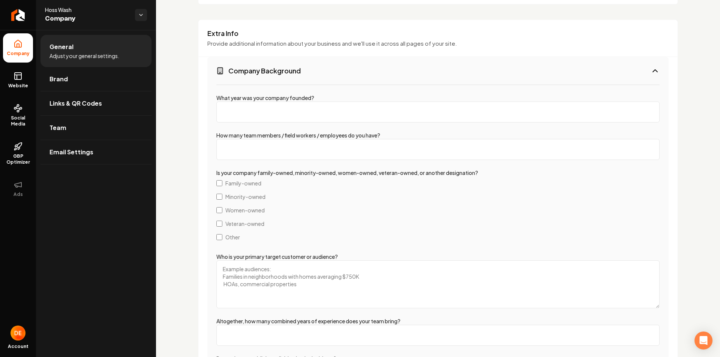
click at [273, 78] on button "Company Background" at bounding box center [437, 70] width 461 height 27
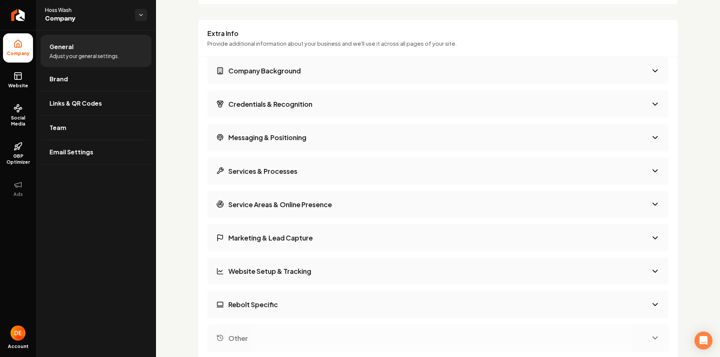
click at [278, 108] on h3 "Credentials & Recognition" at bounding box center [270, 103] width 84 height 9
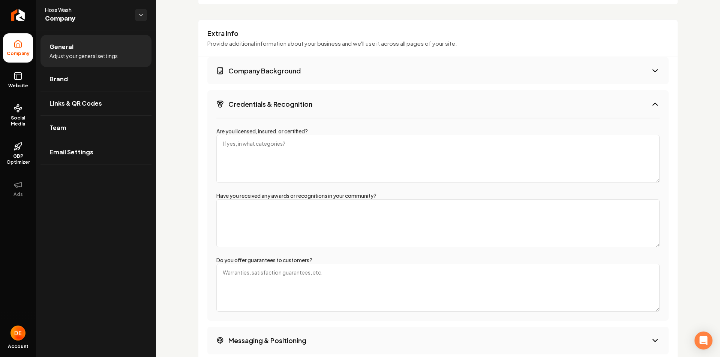
click at [278, 108] on h3 "Credentials & Recognition" at bounding box center [270, 103] width 84 height 9
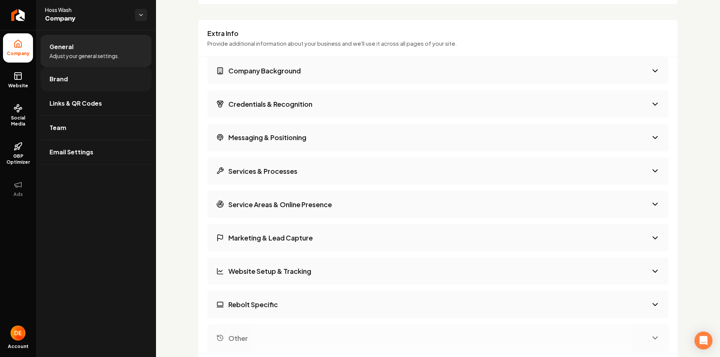
click at [98, 72] on link "Brand" at bounding box center [95, 79] width 111 height 24
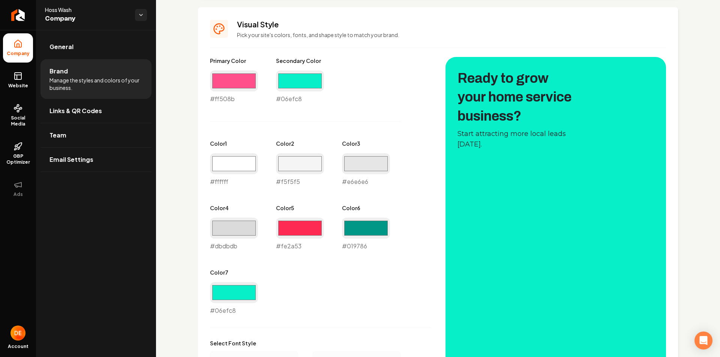
scroll to position [360, 0]
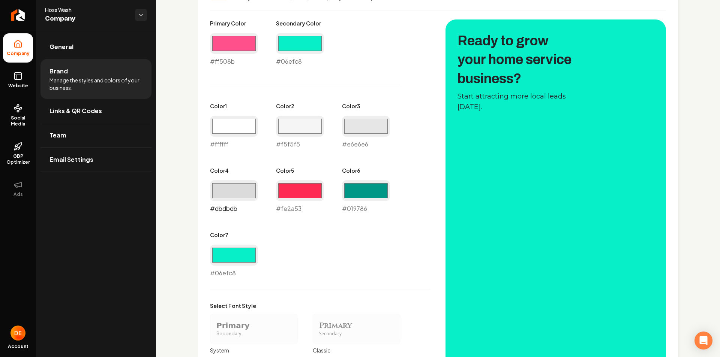
click at [251, 196] on input "#dbdbdb" at bounding box center [234, 190] width 48 height 21
type input "#000000"
click at [349, 259] on div "Primary Color #ff508b #ff508b Secondary Color #06efc8 #06efc8 Color 1 #ffffff #…" at bounding box center [320, 148] width 220 height 258
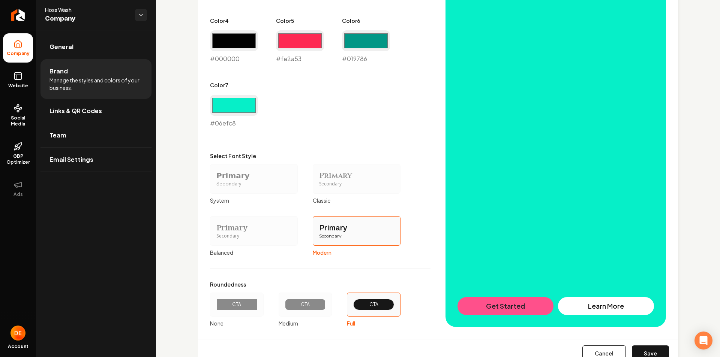
scroll to position [538, 0]
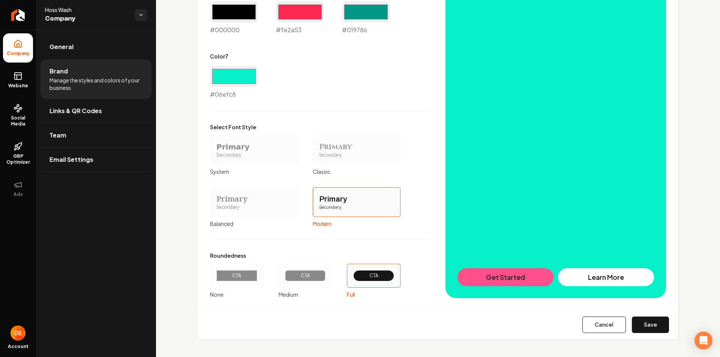
click at [646, 327] on button "Save" at bounding box center [650, 325] width 37 height 16
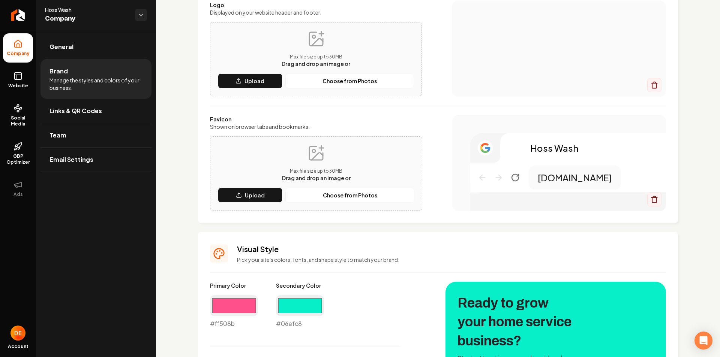
scroll to position [0, 0]
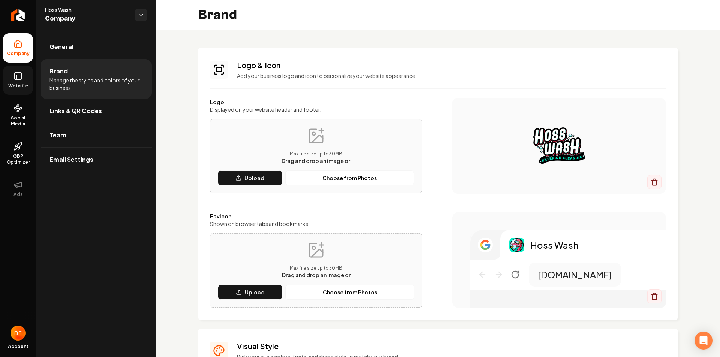
click at [26, 88] on span "Website" at bounding box center [18, 86] width 26 height 6
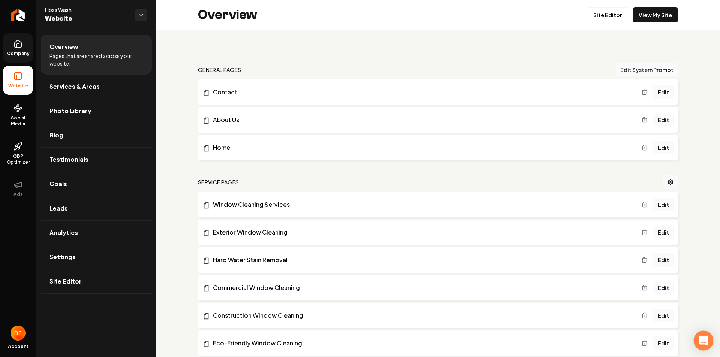
click at [701, 340] on icon "Open Intercom Messenger" at bounding box center [703, 341] width 9 height 10
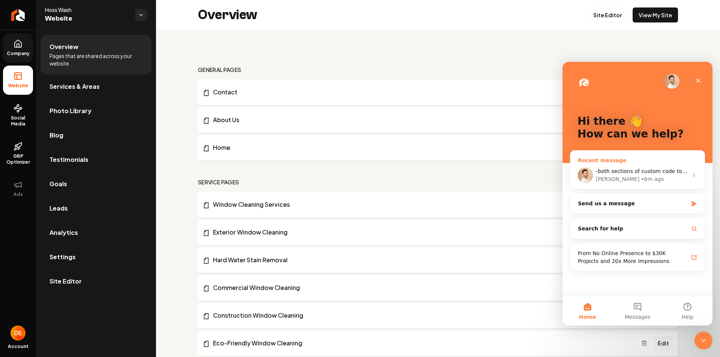
click at [625, 186] on div "-both sections of custom code to be updated to new colors David • 6m ago" at bounding box center [637, 176] width 134 height 28
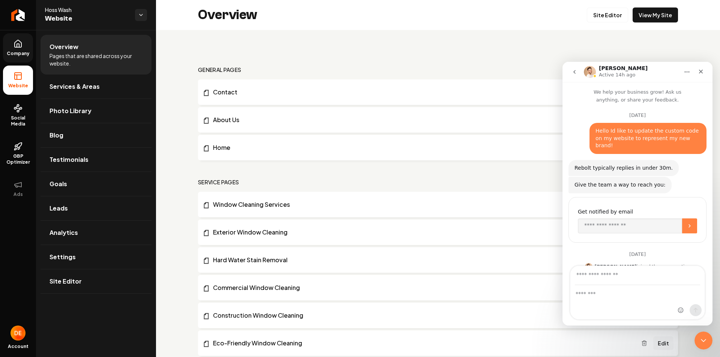
scroll to position [185, 0]
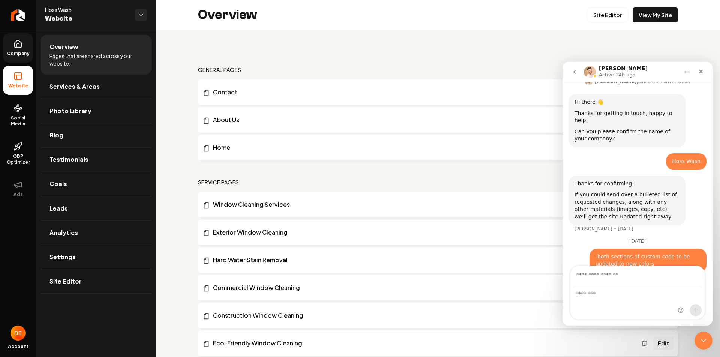
click at [575, 69] on icon "go back" at bounding box center [574, 72] width 6 height 6
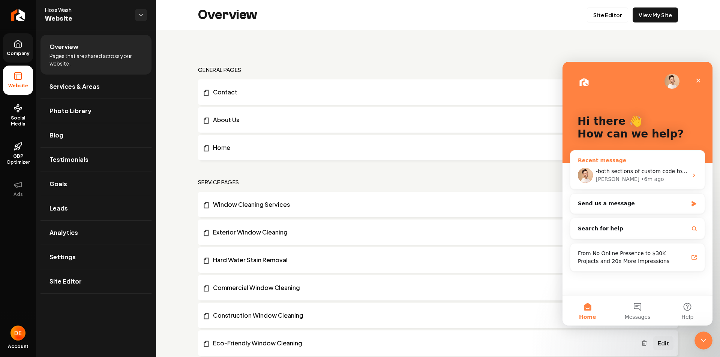
click at [654, 175] on div "David • 6m ago" at bounding box center [642, 179] width 92 height 8
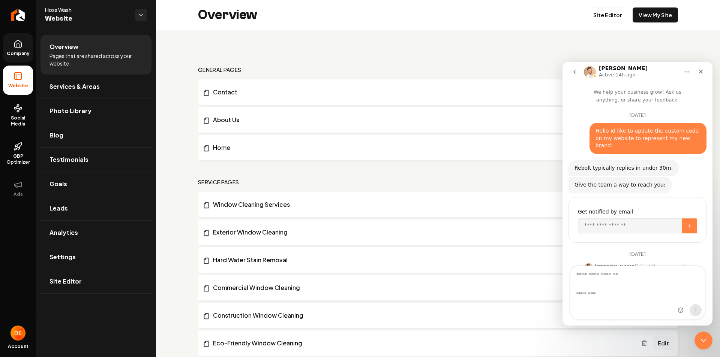
scroll to position [185, 0]
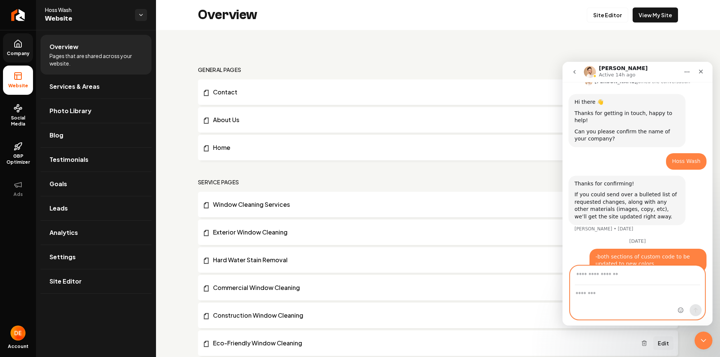
click at [648, 298] on textarea "Message…" at bounding box center [637, 292] width 134 height 13
click at [685, 74] on icon "Home" at bounding box center [687, 72] width 6 height 6
click at [698, 121] on div "Hi there 👋 Thanks for getting in touch, happy to help! Can you please confirm t…" at bounding box center [637, 123] width 138 height 59
click at [659, 296] on textarea "Message…" at bounding box center [637, 292] width 134 height 13
click at [644, 281] on input "Your email" at bounding box center [637, 275] width 125 height 19
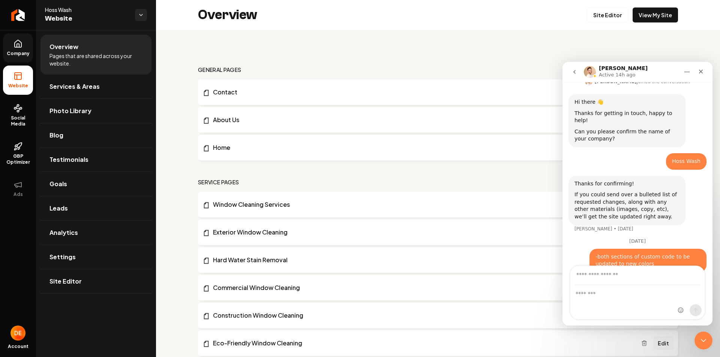
click at [600, 301] on div "Intercom messenger" at bounding box center [637, 303] width 134 height 34
click at [609, 278] on input "Your email" at bounding box center [637, 275] width 125 height 19
type input "**********"
click at [618, 296] on textarea "Message…" at bounding box center [637, 292] width 134 height 13
drag, startPoint x: 657, startPoint y: 282, endPoint x: 1112, endPoint y: 344, distance: 459.0
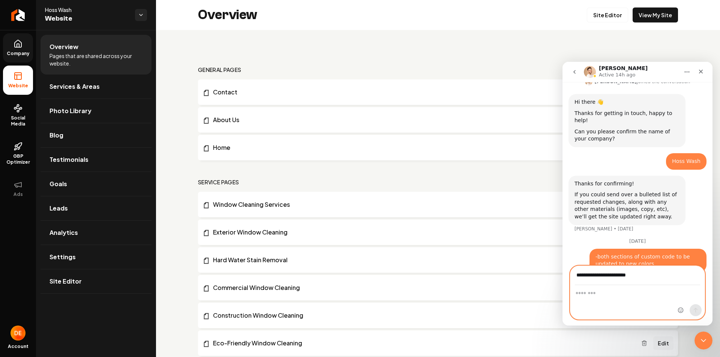
click at [562, 282] on html "**********" at bounding box center [637, 194] width 150 height 264
click at [701, 333] on div "Close Intercom Messenger" at bounding box center [702, 340] width 18 height 18
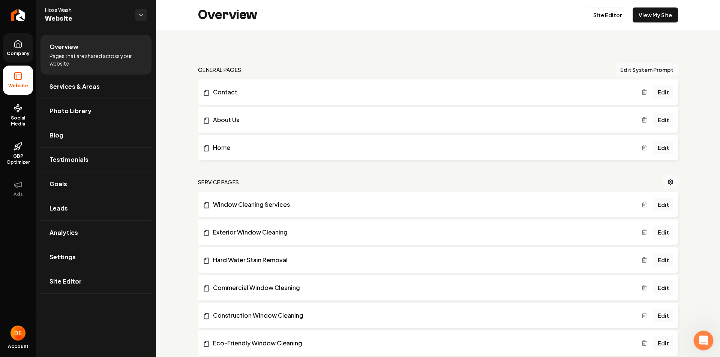
click at [701, 334] on icon "Open Intercom Messenger" at bounding box center [702, 340] width 12 height 12
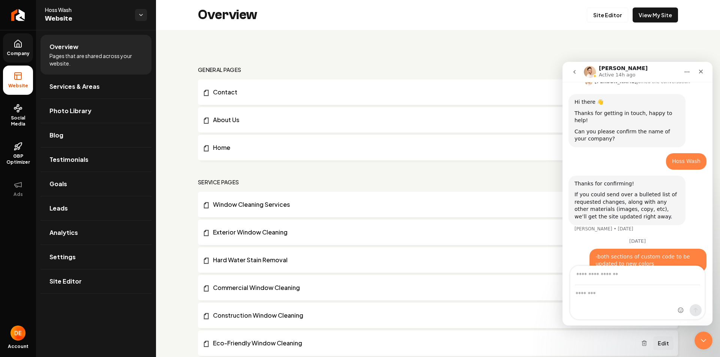
click at [665, 303] on div "Intercom messenger" at bounding box center [637, 303] width 134 height 34
click at [617, 300] on div "Intercom messenger" at bounding box center [637, 303] width 134 height 34
click at [612, 294] on textarea "Message…" at bounding box center [637, 292] width 134 height 13
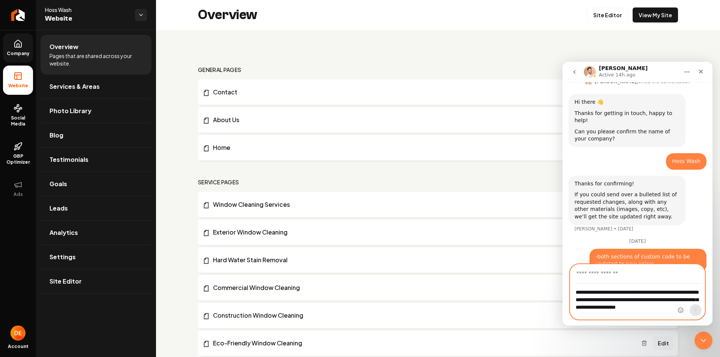
click at [671, 311] on textarea "**********" at bounding box center [637, 298] width 134 height 28
type textarea "**********"
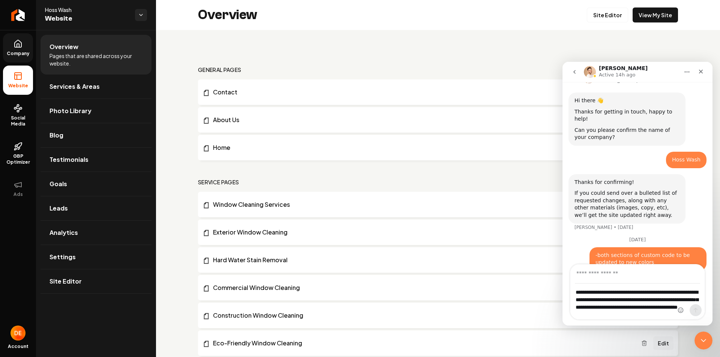
drag, startPoint x: 647, startPoint y: 249, endPoint x: 575, endPoint y: 237, distance: 72.2
click at [575, 247] on div "-both sections of custom code to be updated to new colors • 8m ago" at bounding box center [637, 263] width 138 height 33
click at [621, 276] on input "Your email" at bounding box center [637, 274] width 125 height 19
type input "**********"
click at [696, 307] on button "Send a message…" at bounding box center [695, 310] width 12 height 12
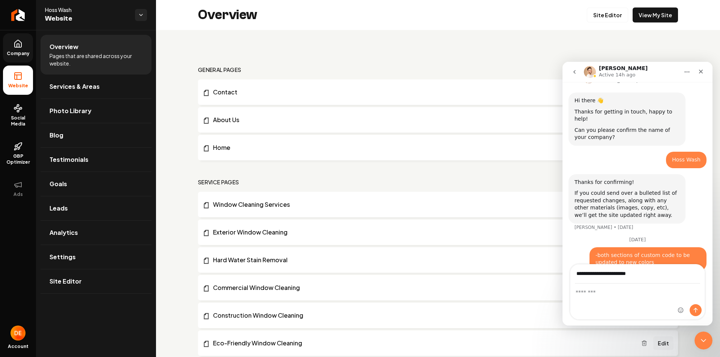
scroll to position [206, 0]
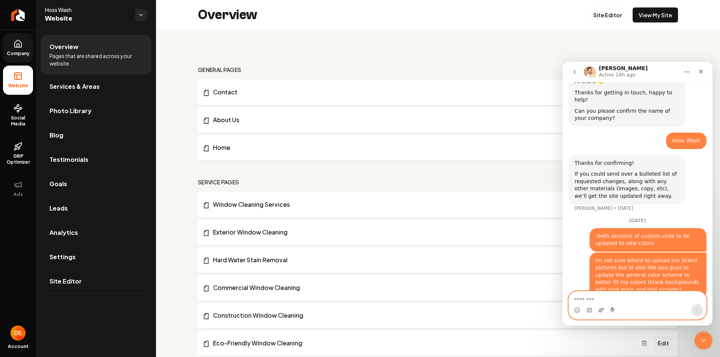
click at [602, 312] on icon "Upload attachment" at bounding box center [601, 310] width 6 height 6
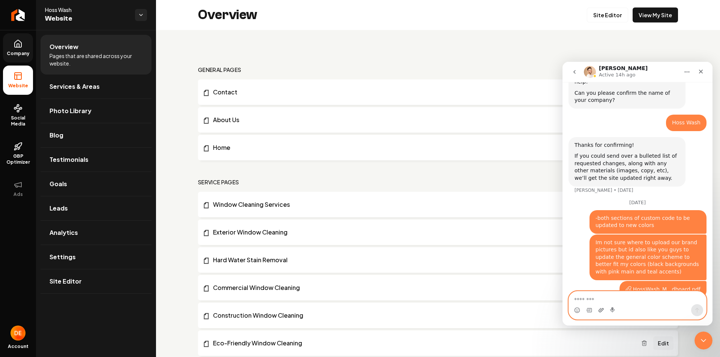
click at [602, 308] on icon "Upload attachment" at bounding box center [601, 310] width 6 height 6
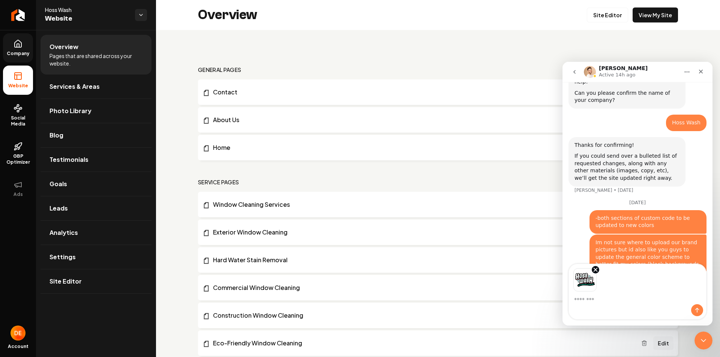
scroll to position [251, 0]
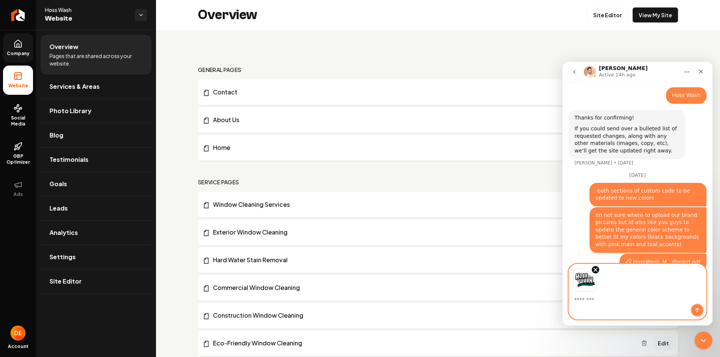
click at [699, 310] on icon "Send a message…" at bounding box center [697, 310] width 6 height 6
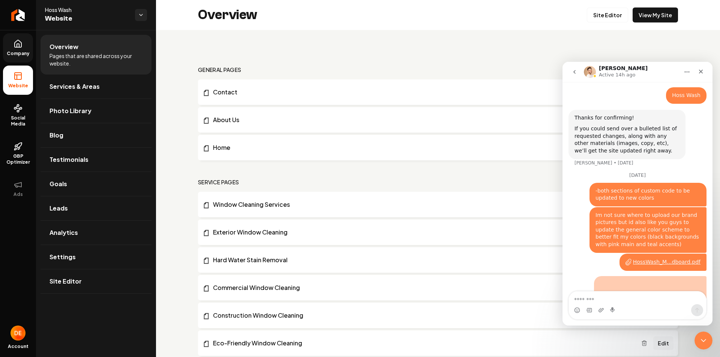
scroll to position [334, 0]
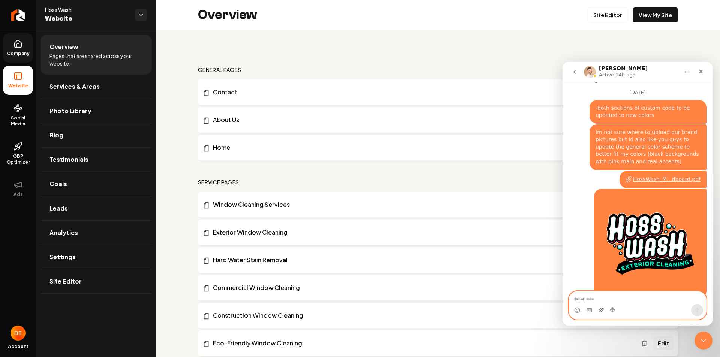
click at [599, 310] on icon "Upload attachment" at bounding box center [600, 310] width 5 height 4
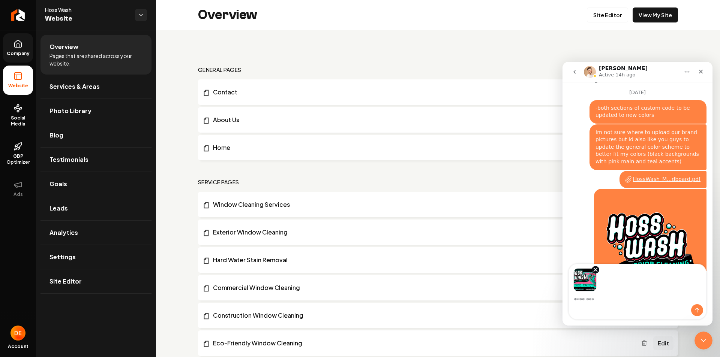
scroll to position [361, 0]
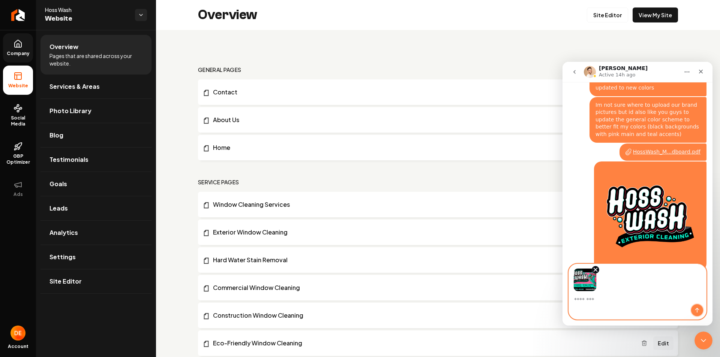
click at [698, 309] on icon "Send a message…" at bounding box center [697, 310] width 4 height 5
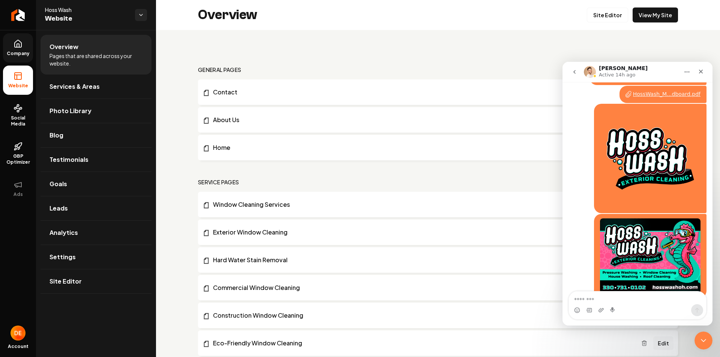
scroll to position [269, 0]
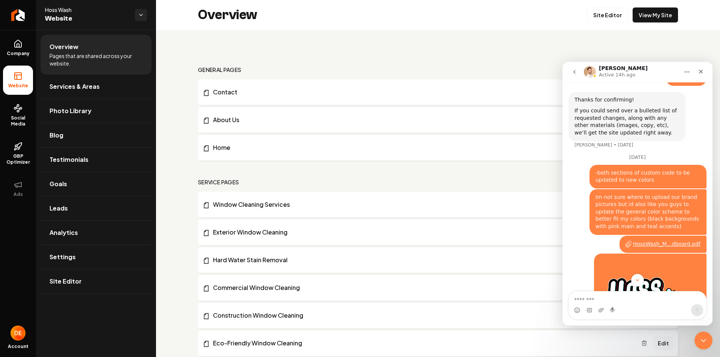
scroll to position [419, 0]
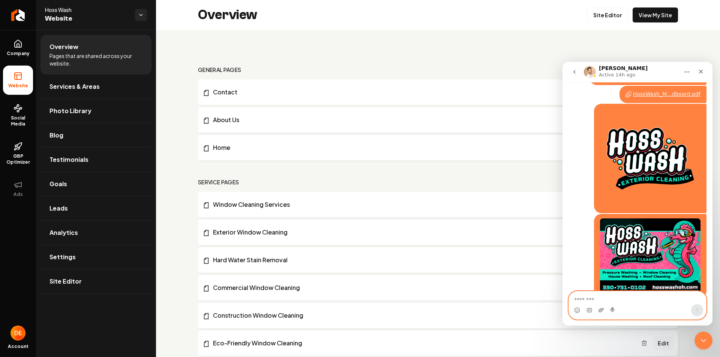
click at [600, 312] on icon "Upload attachment" at bounding box center [601, 310] width 6 height 6
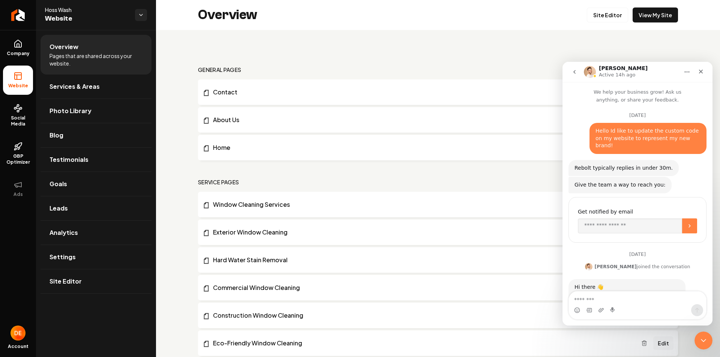
scroll to position [419, 0]
